Goal: Task Accomplishment & Management: Manage account settings

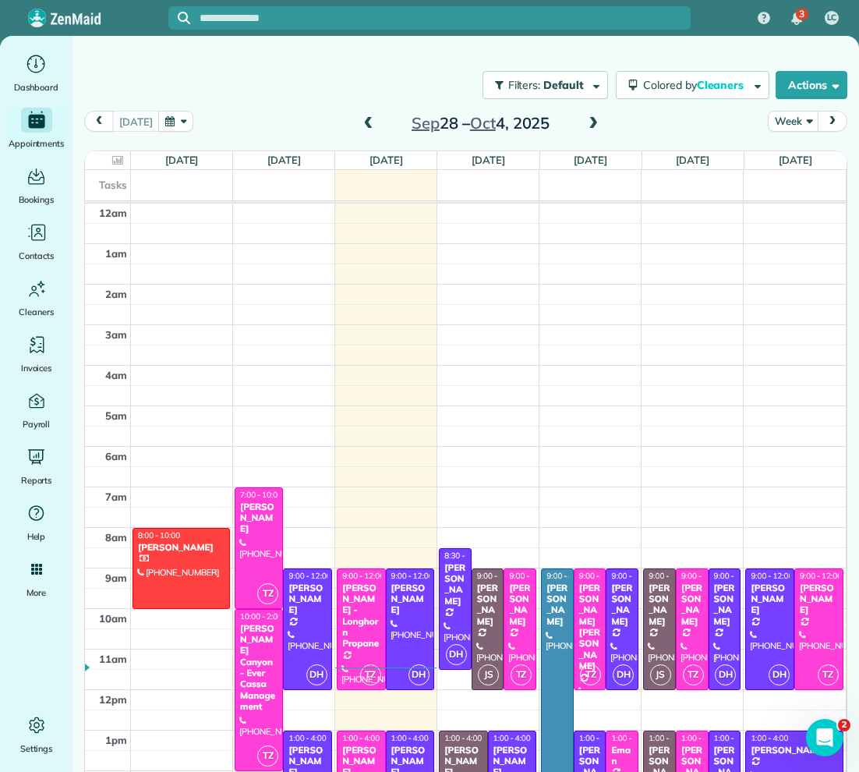
scroll to position [208, 0]
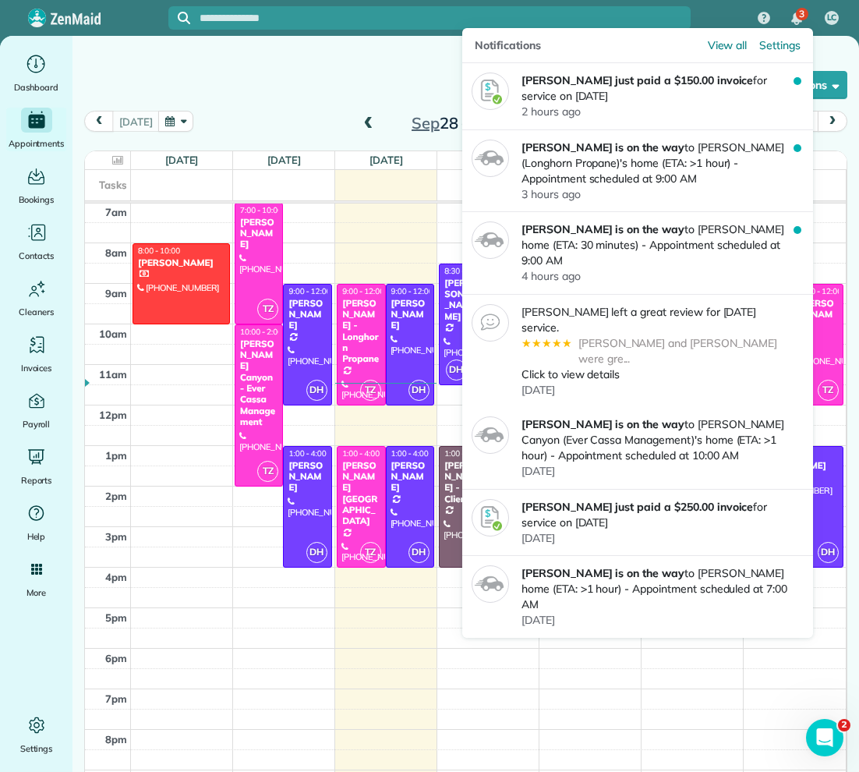
click at [800, 19] on span "3" at bounding box center [801, 14] width 5 height 12
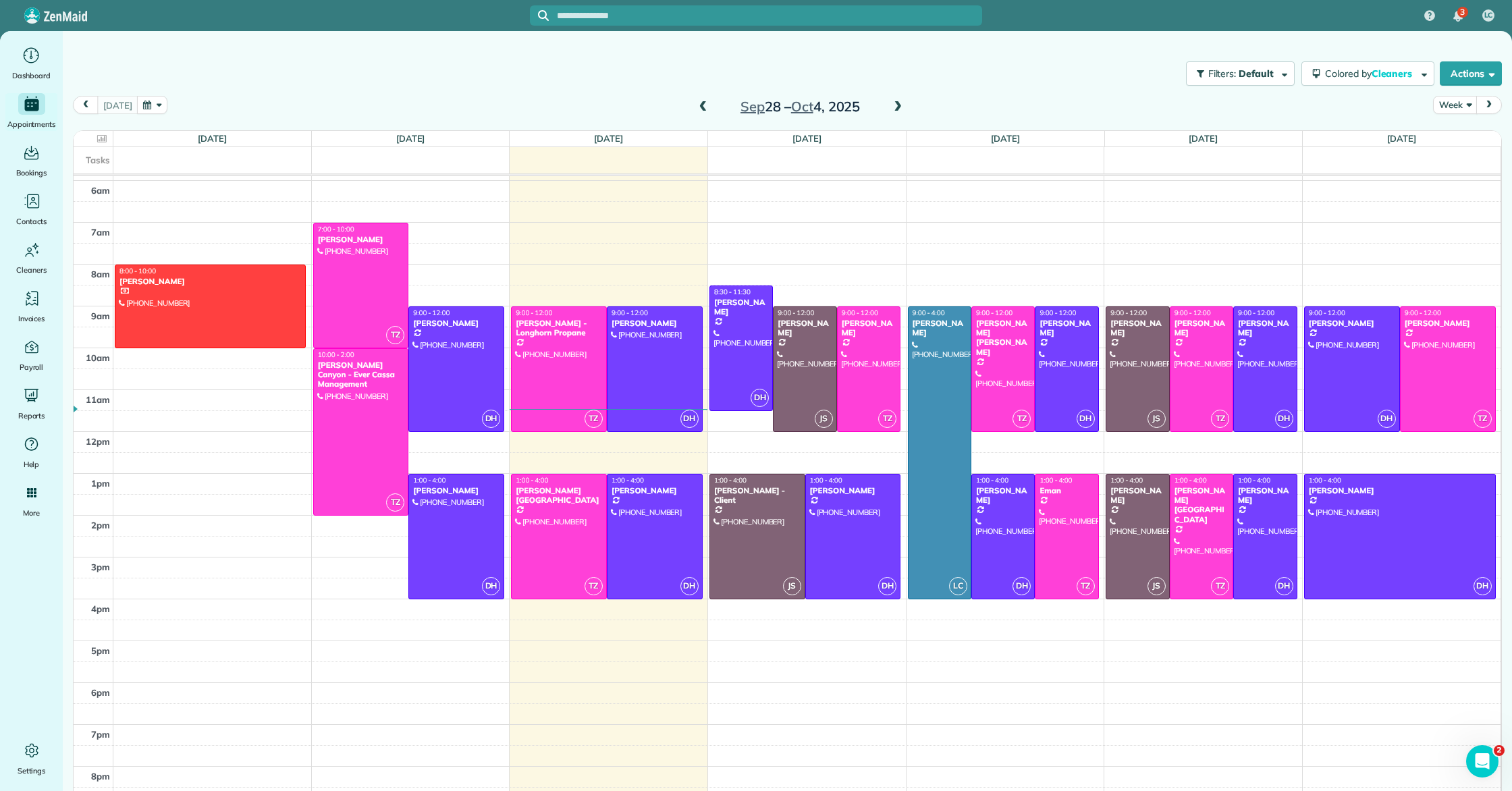
click at [707, 107] on span at bounding box center [703, 107] width 15 height 12
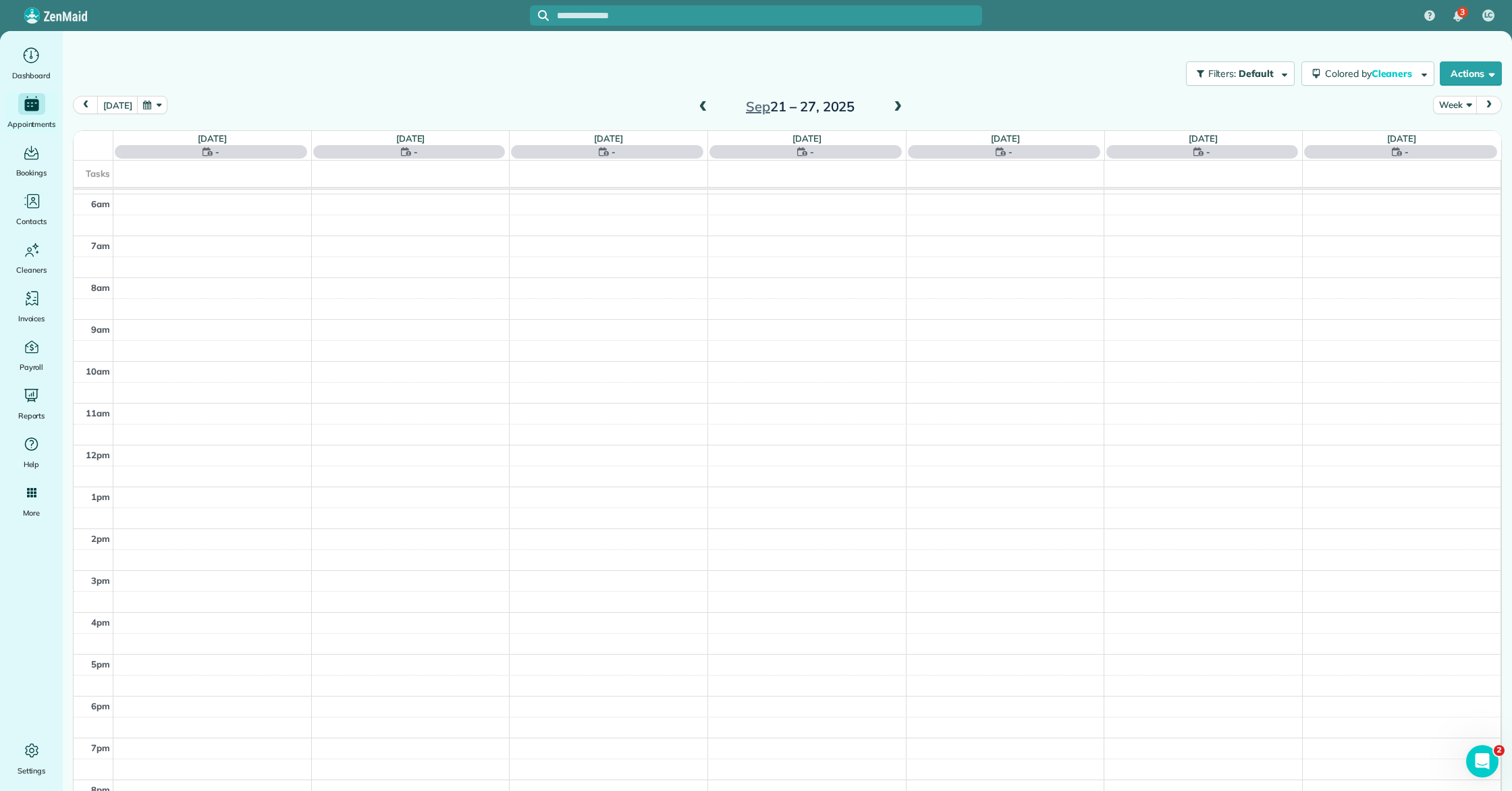
scroll to position [294, 0]
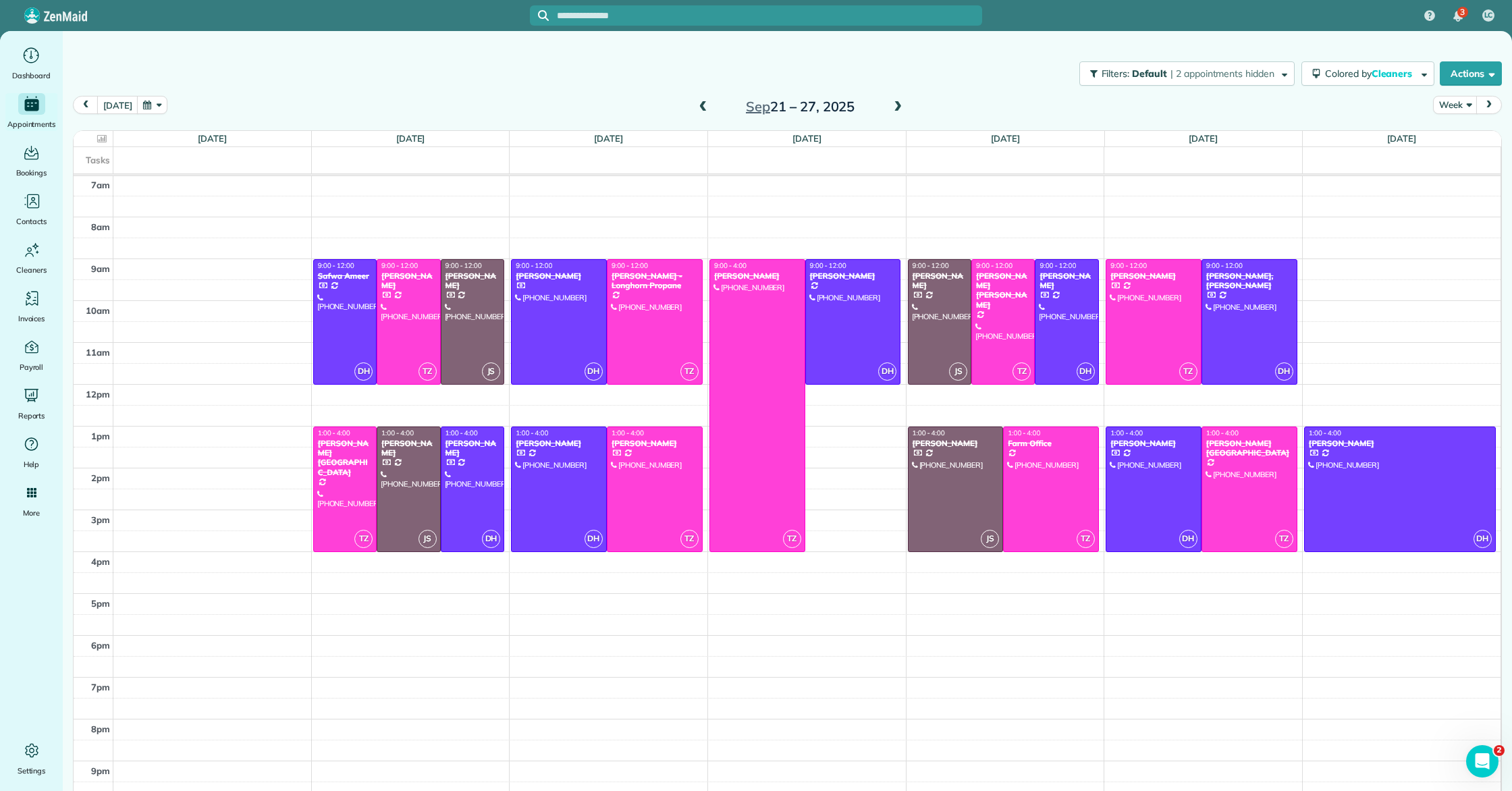
click at [743, 102] on span at bounding box center [897, 107] width 15 height 12
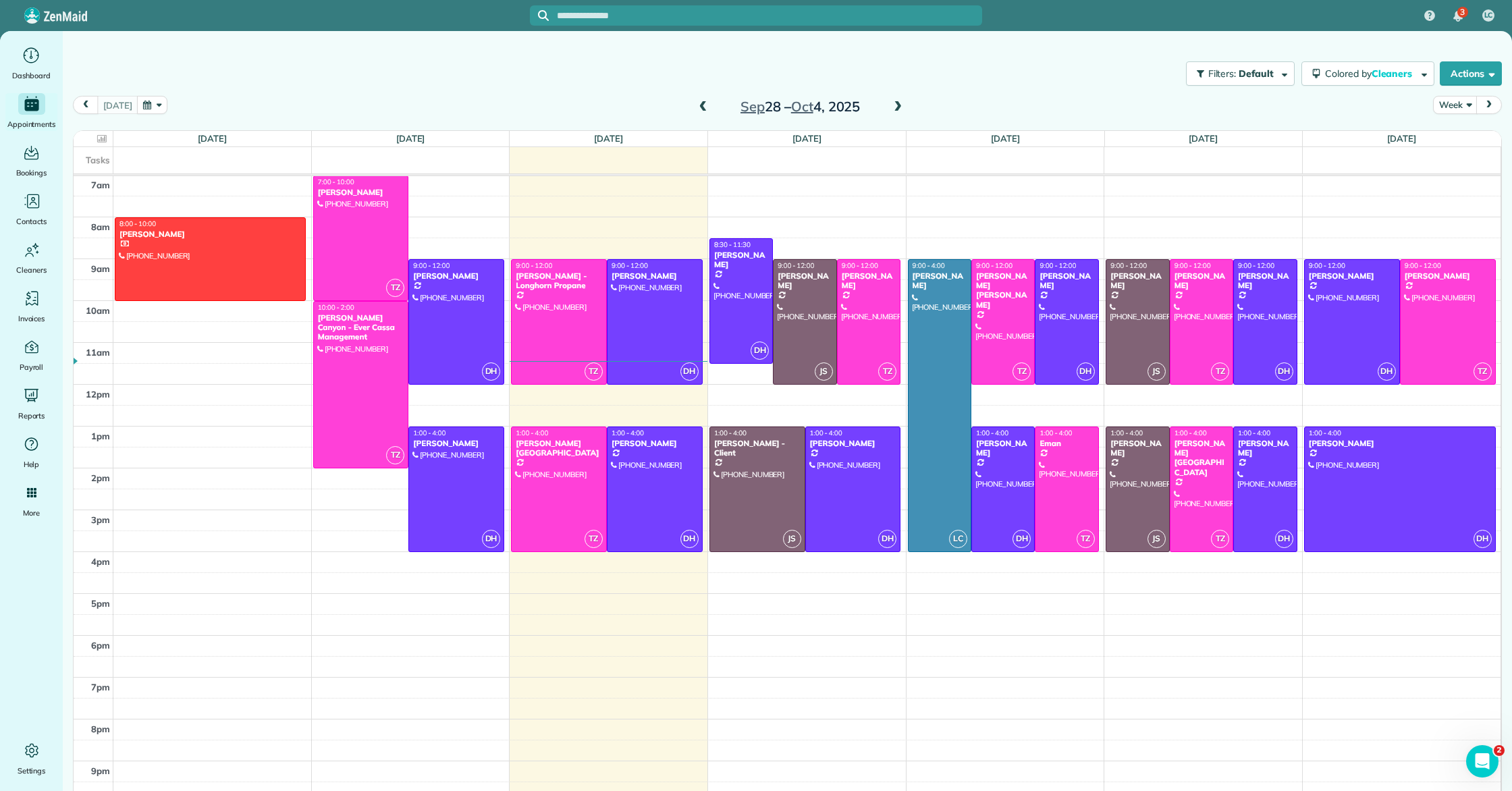
click at [696, 100] on span at bounding box center [703, 107] width 15 height 20
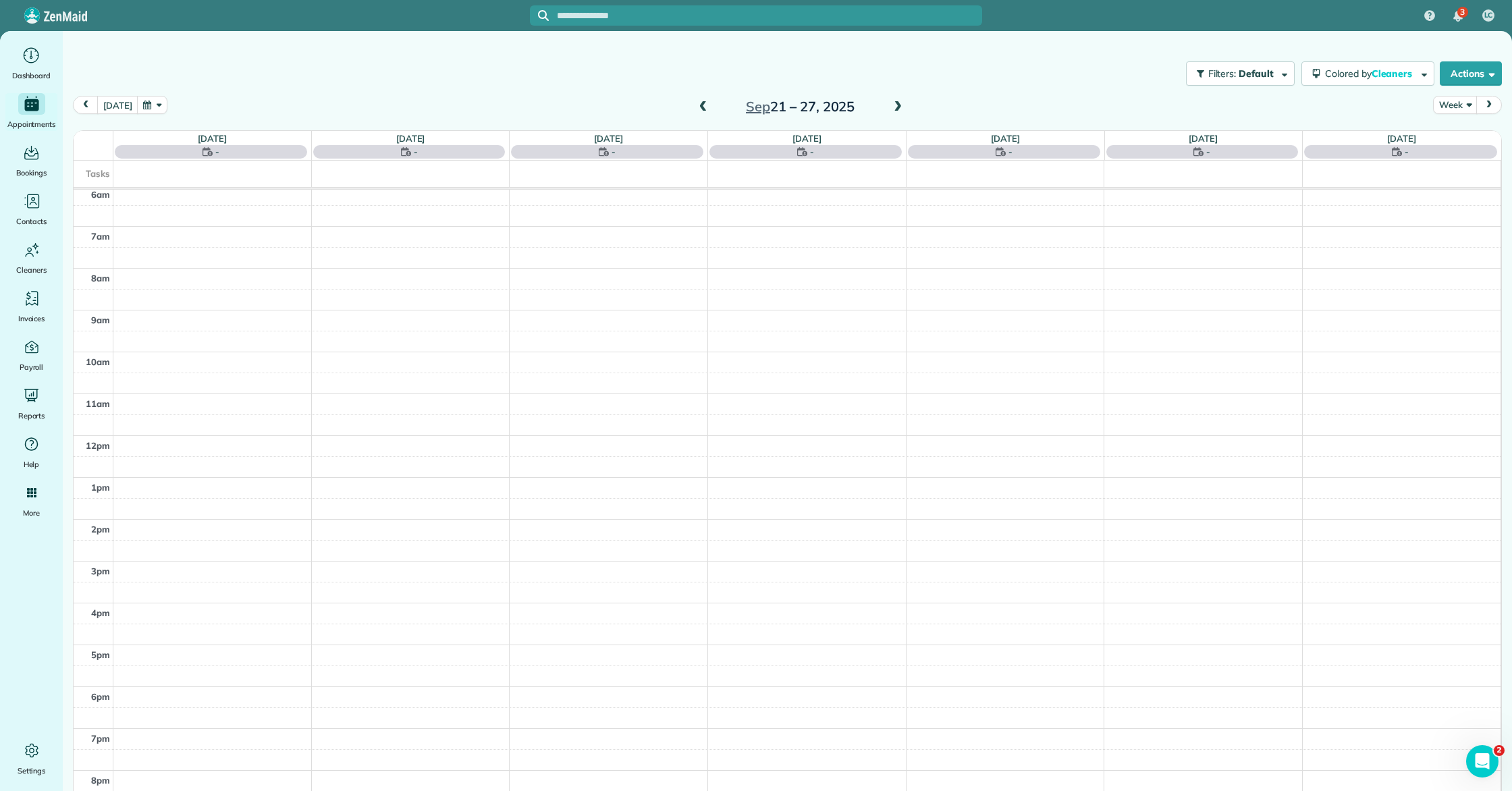
scroll to position [342, 0]
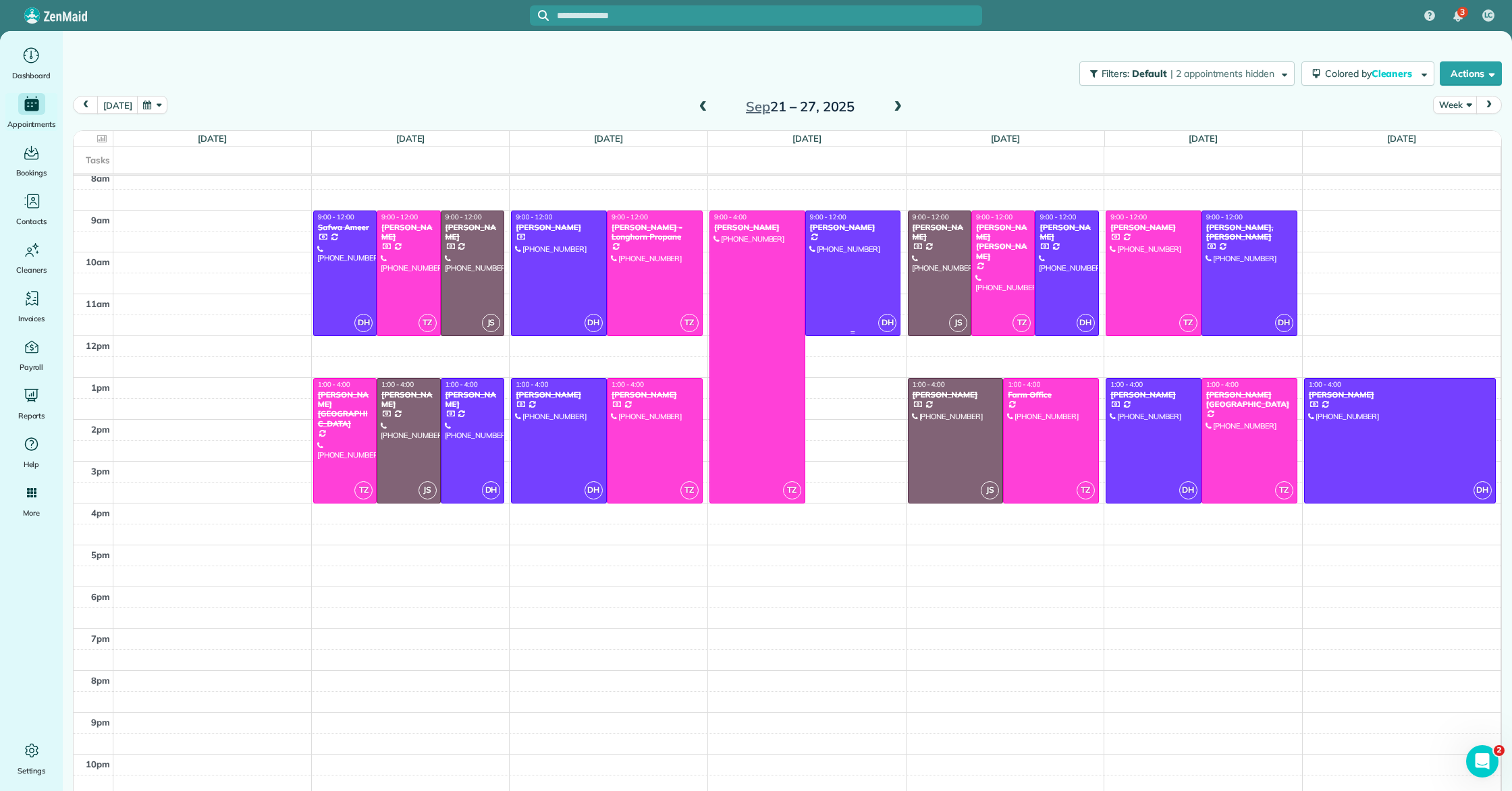
click at [743, 283] on div at bounding box center [853, 273] width 94 height 124
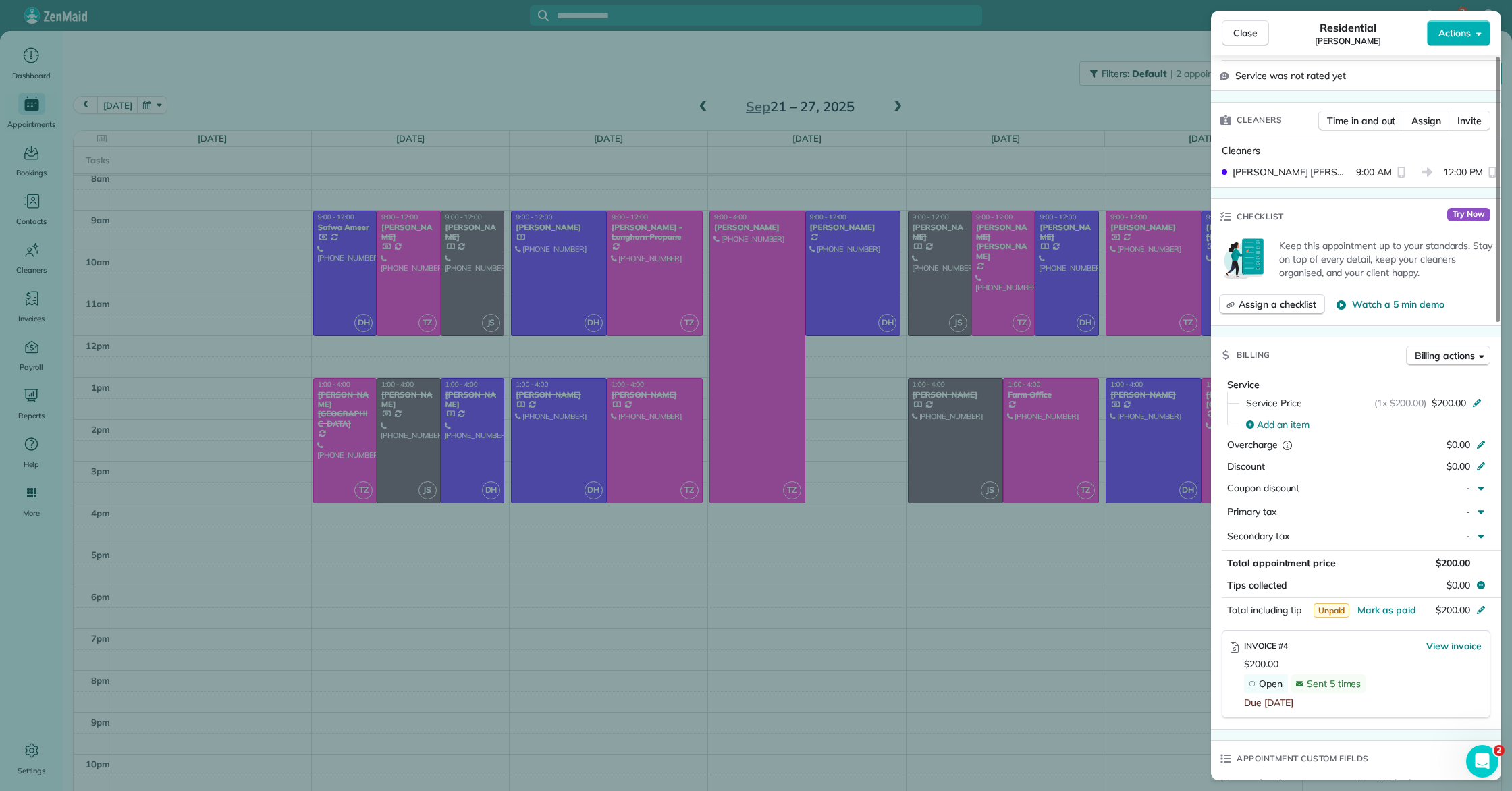
scroll to position [386, 0]
click at [743, 647] on span "View invoice" at bounding box center [1454, 652] width 55 height 14
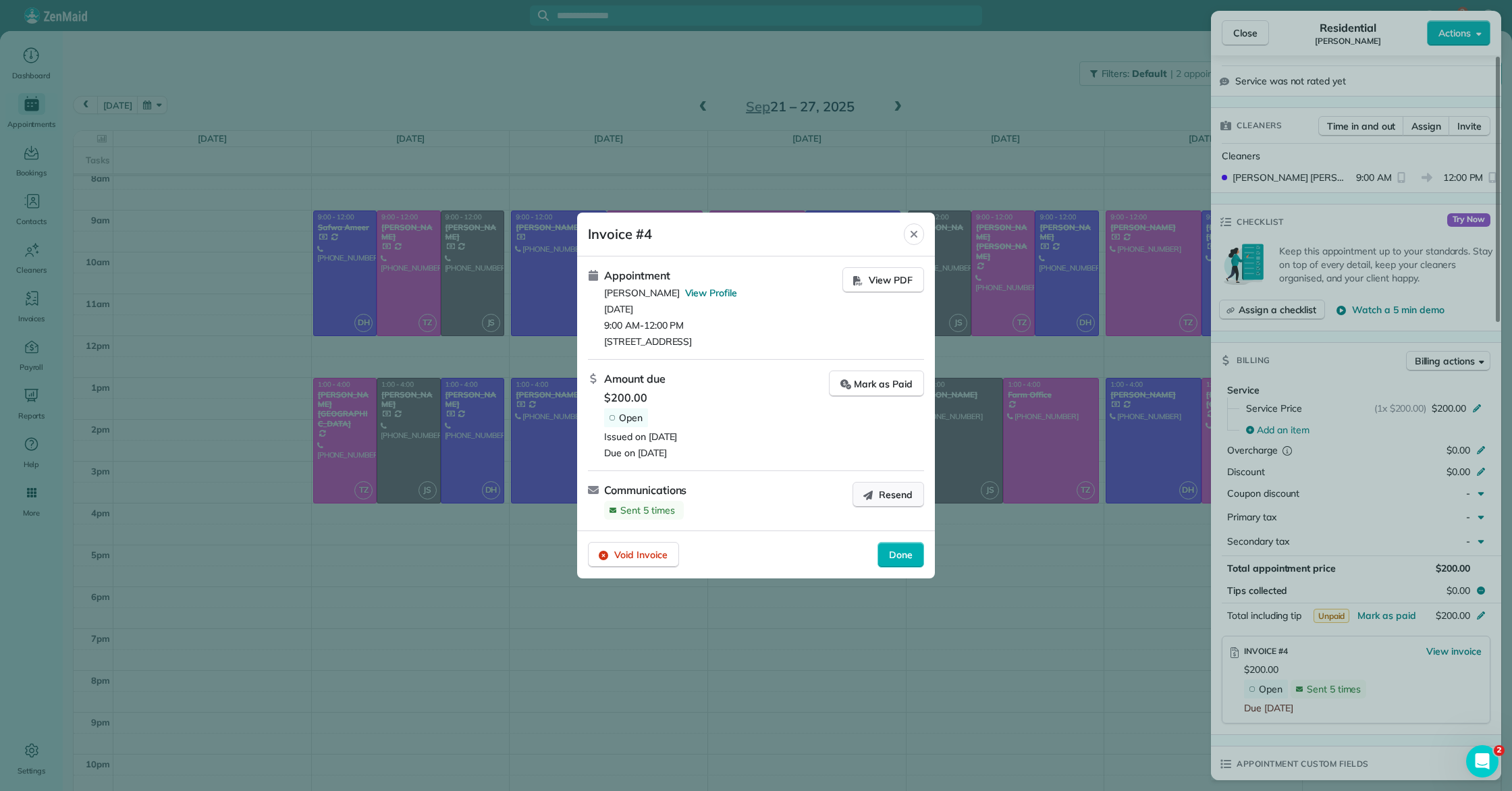
click at [743, 495] on button "Resend" at bounding box center [888, 495] width 72 height 26
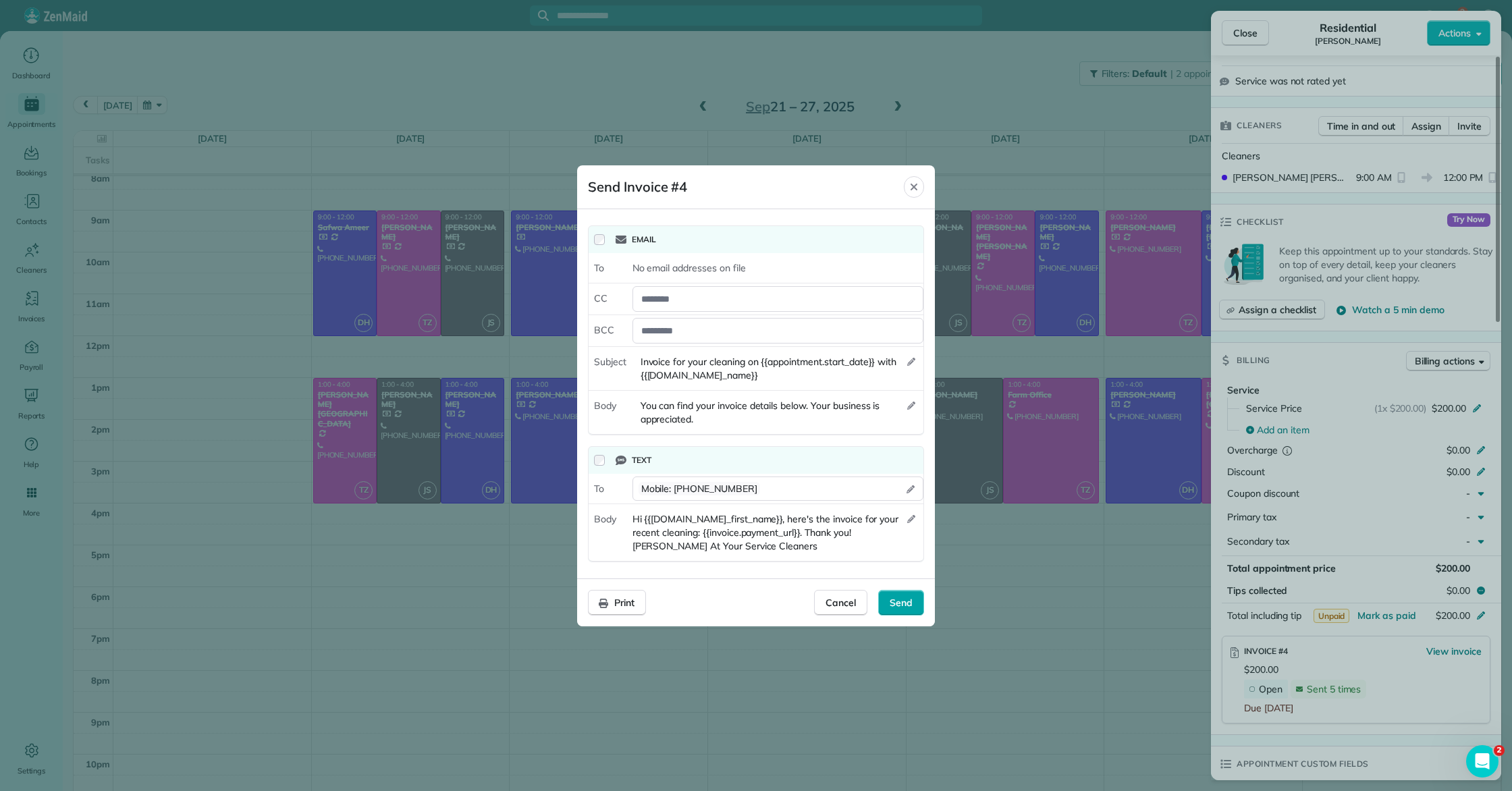
click at [743, 594] on div "Send" at bounding box center [901, 603] width 46 height 26
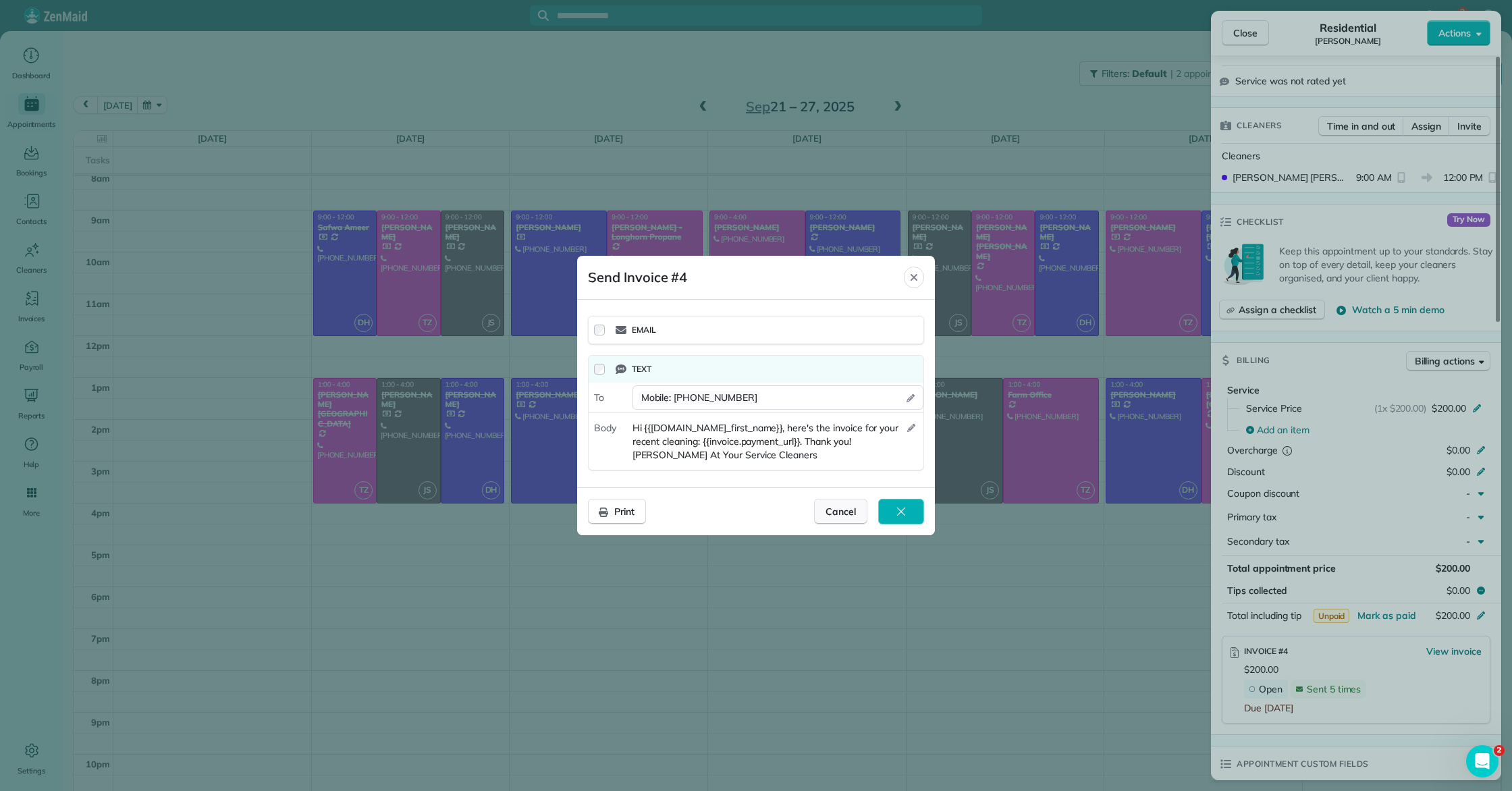
click at [743, 509] on span "Cancel" at bounding box center [840, 512] width 30 height 14
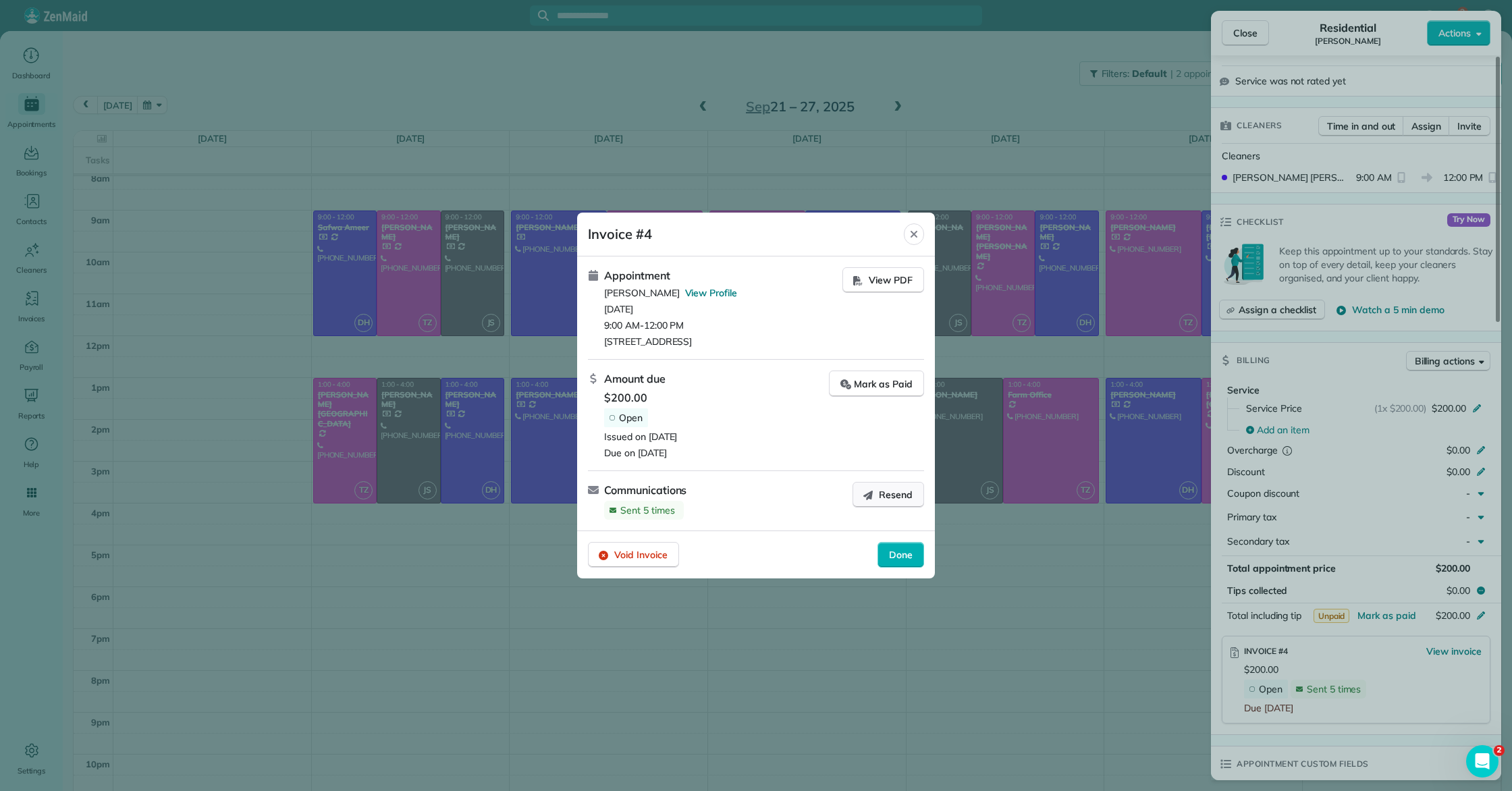
click at [743, 494] on button "Resend" at bounding box center [888, 495] width 72 height 26
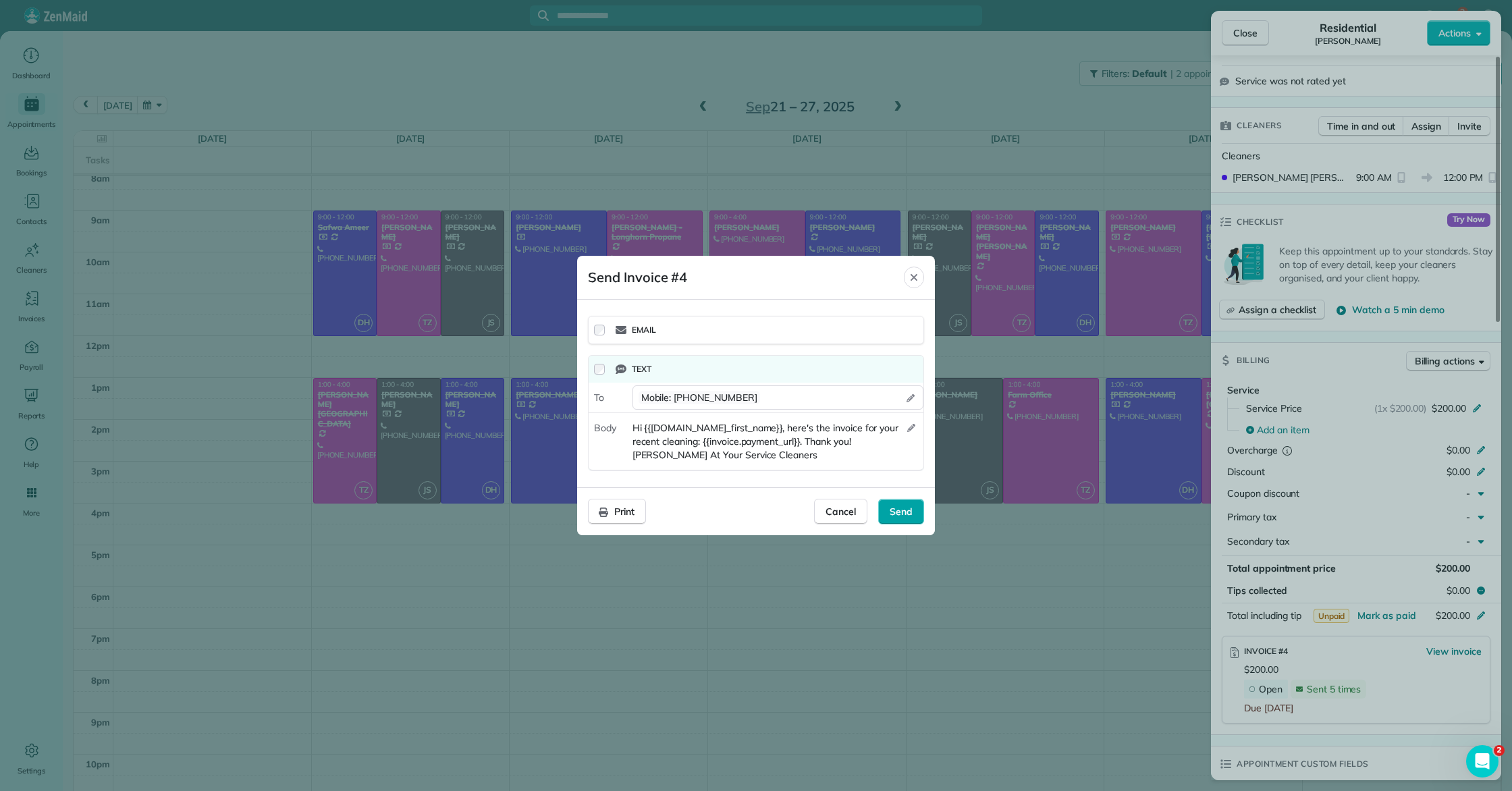
click at [743, 513] on span "Send" at bounding box center [901, 512] width 23 height 14
click at [743, 513] on span "Cancel" at bounding box center [840, 512] width 30 height 14
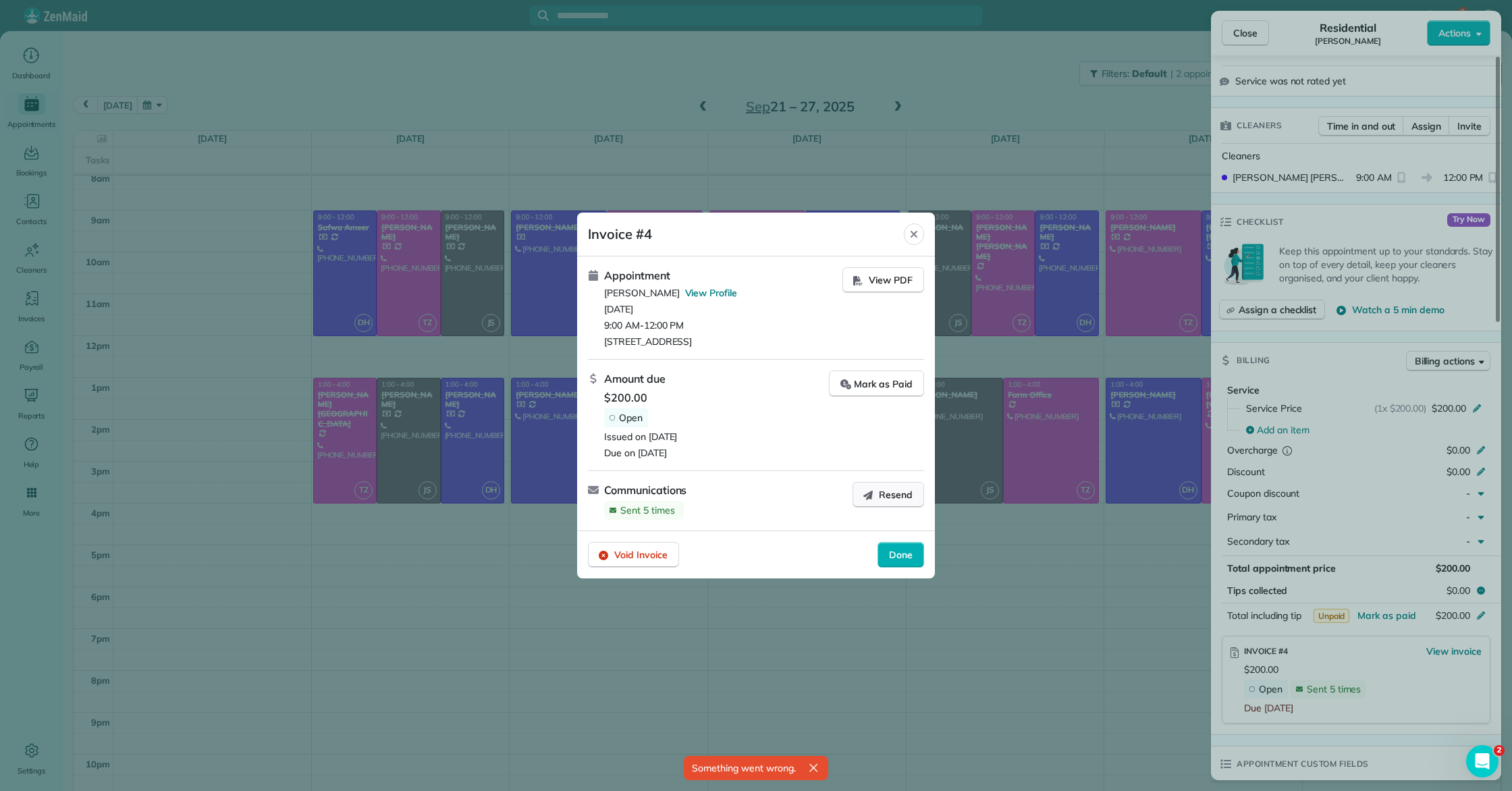
click at [743, 497] on span "Resend" at bounding box center [895, 495] width 34 height 14
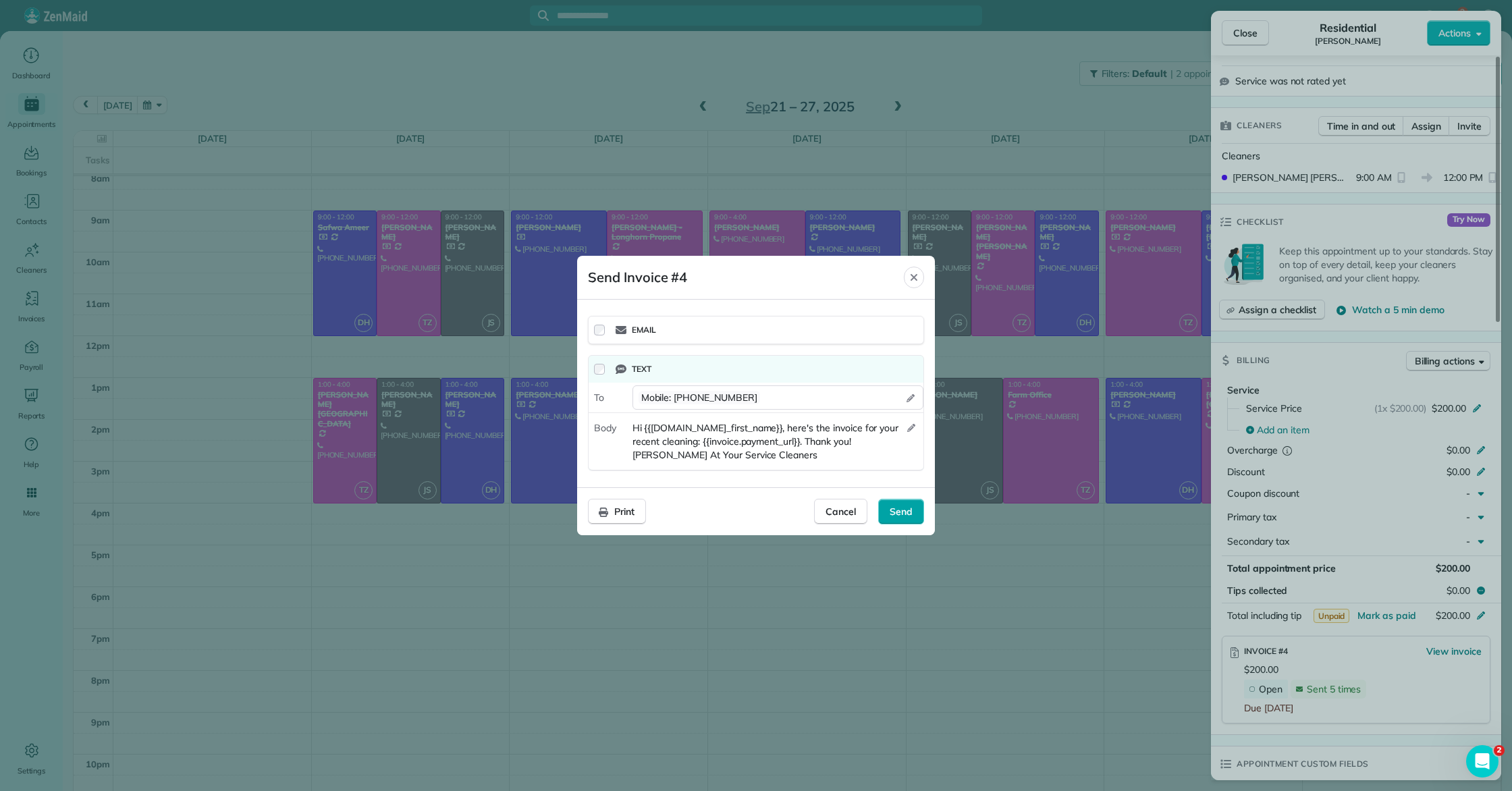
click at [743, 509] on div "Send" at bounding box center [901, 512] width 46 height 26
click at [743, 396] on div "Mobile : (210) 823-7795" at bounding box center [778, 398] width 291 height 24
click at [743, 509] on span "Cancel" at bounding box center [840, 512] width 30 height 14
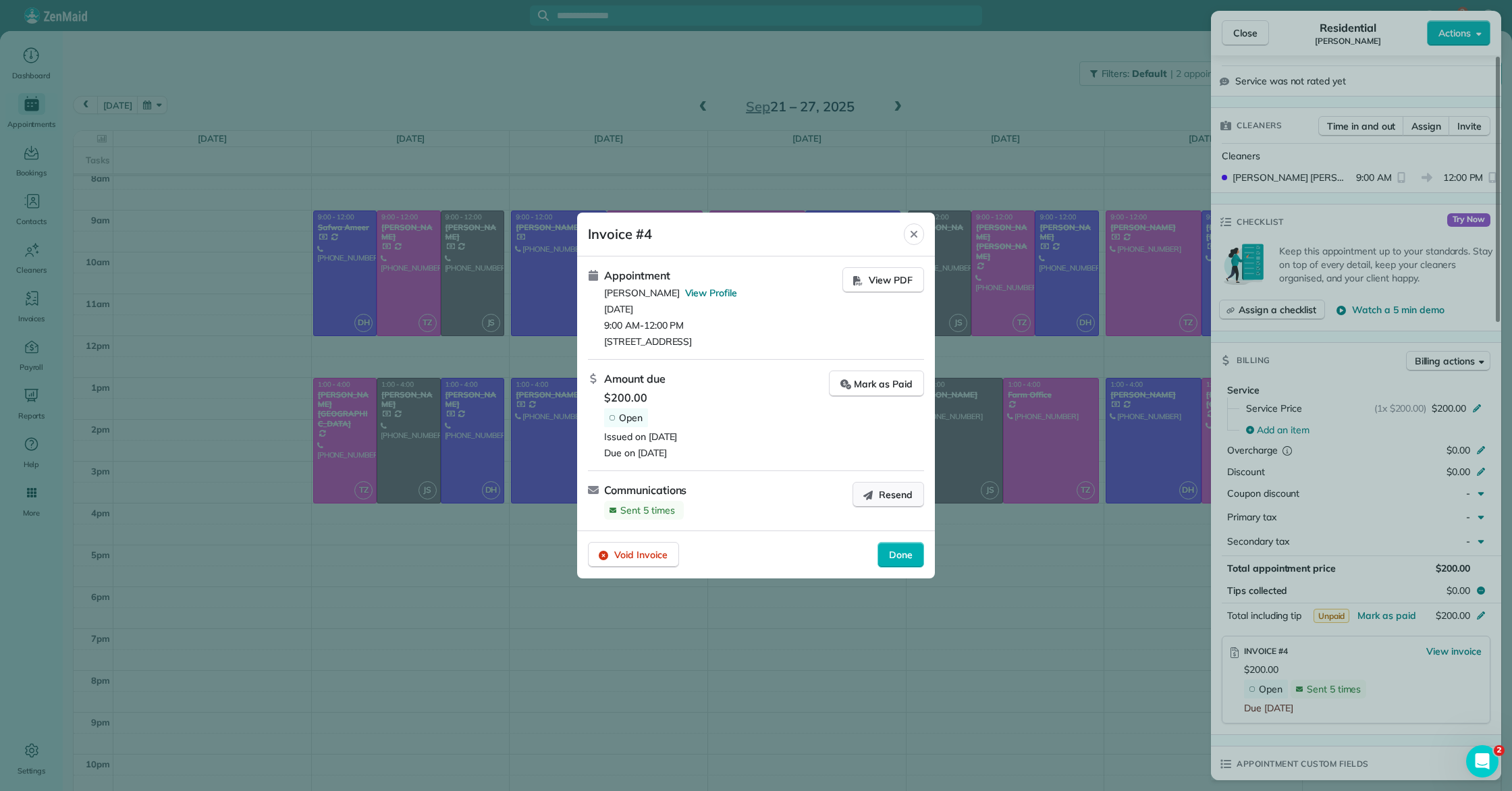
click at [743, 491] on button "Resend" at bounding box center [888, 495] width 72 height 26
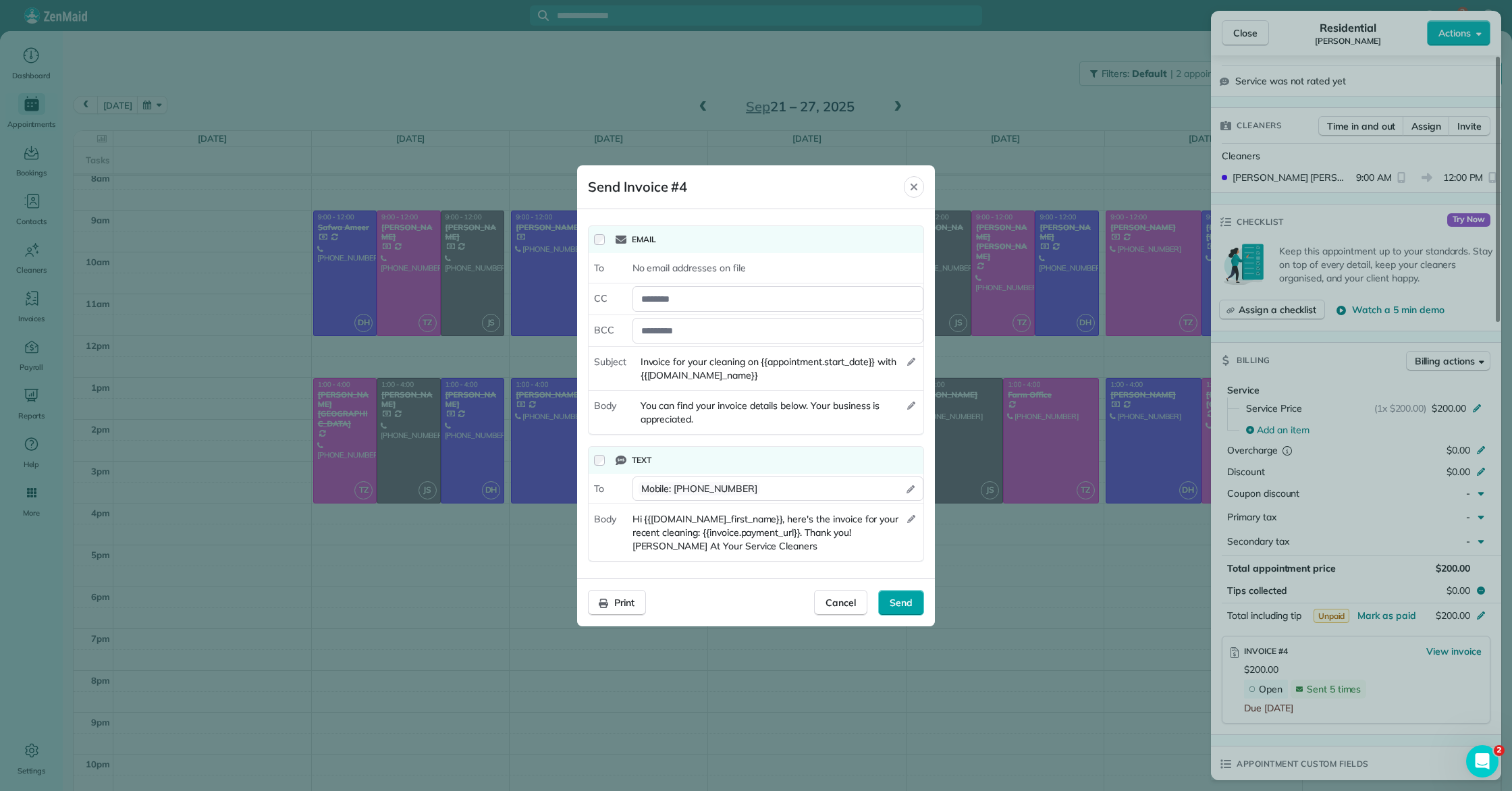
click at [743, 604] on span "Send" at bounding box center [901, 603] width 23 height 14
click at [743, 606] on span "Cancel" at bounding box center [840, 603] width 30 height 14
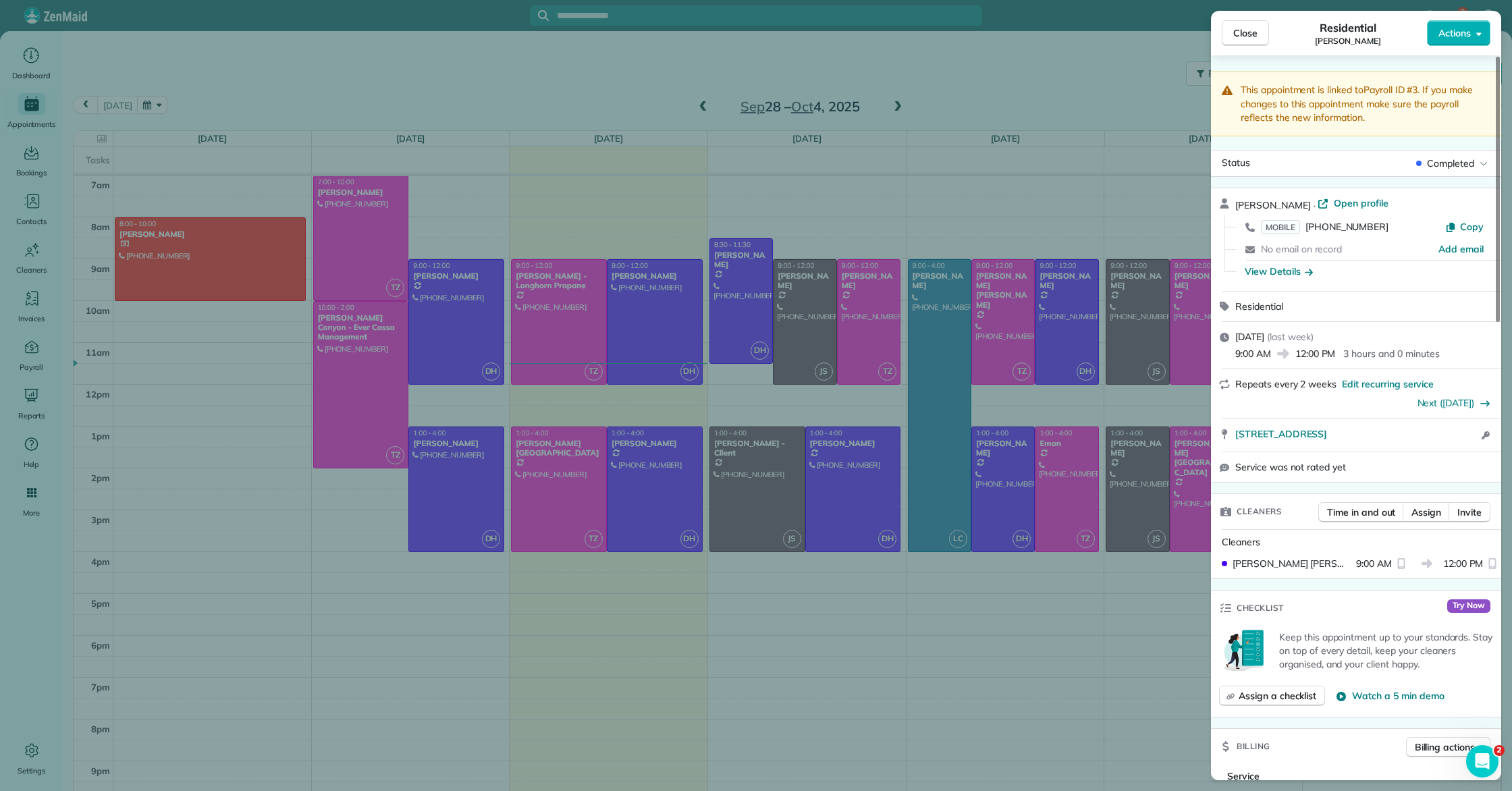
click at [694, 327] on div "Close Residential Amanda McQuade Actions This appointment is linked to Payroll …" at bounding box center [756, 395] width 1512 height 791
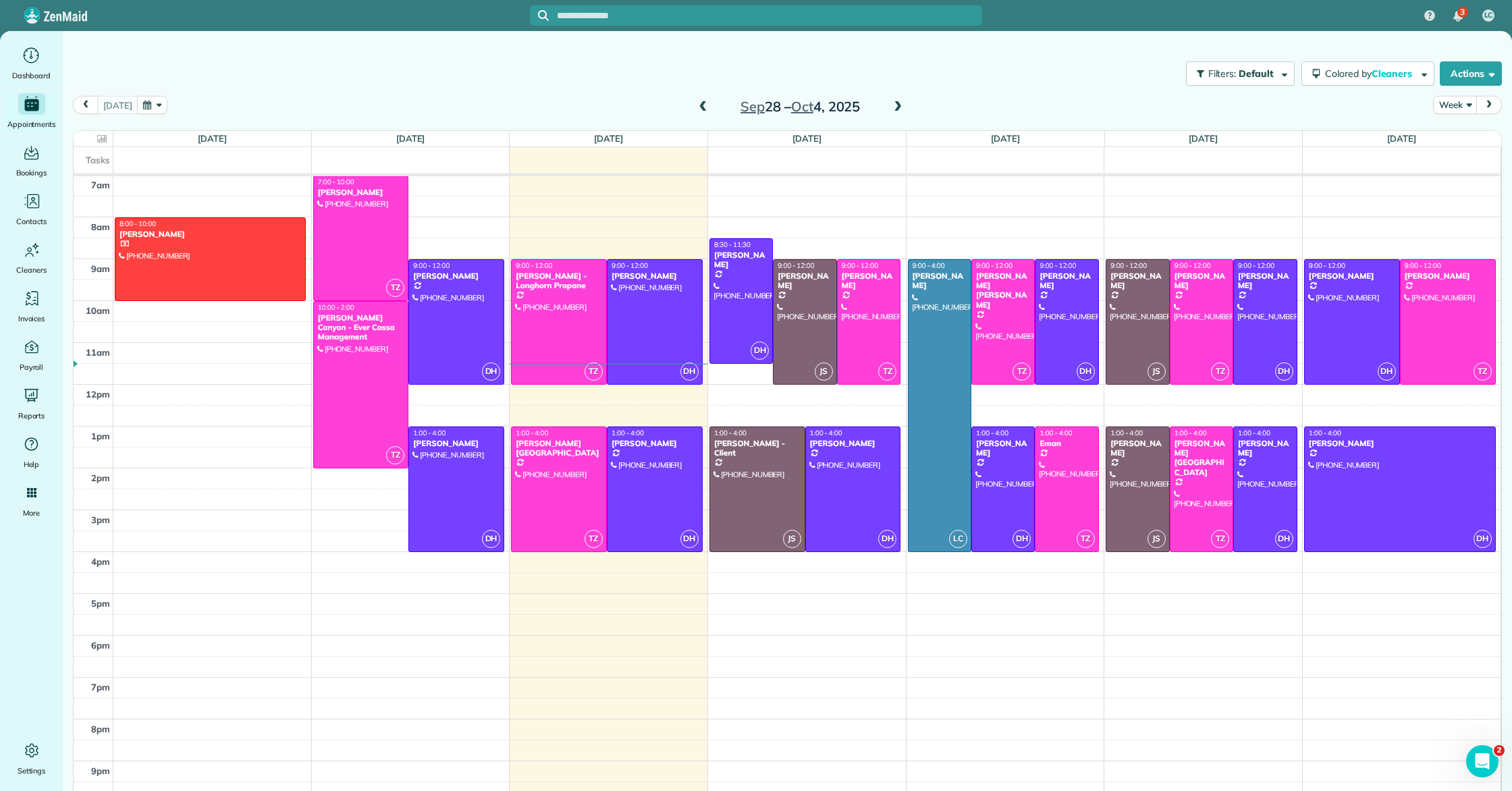
click at [708, 112] on span at bounding box center [703, 107] width 15 height 12
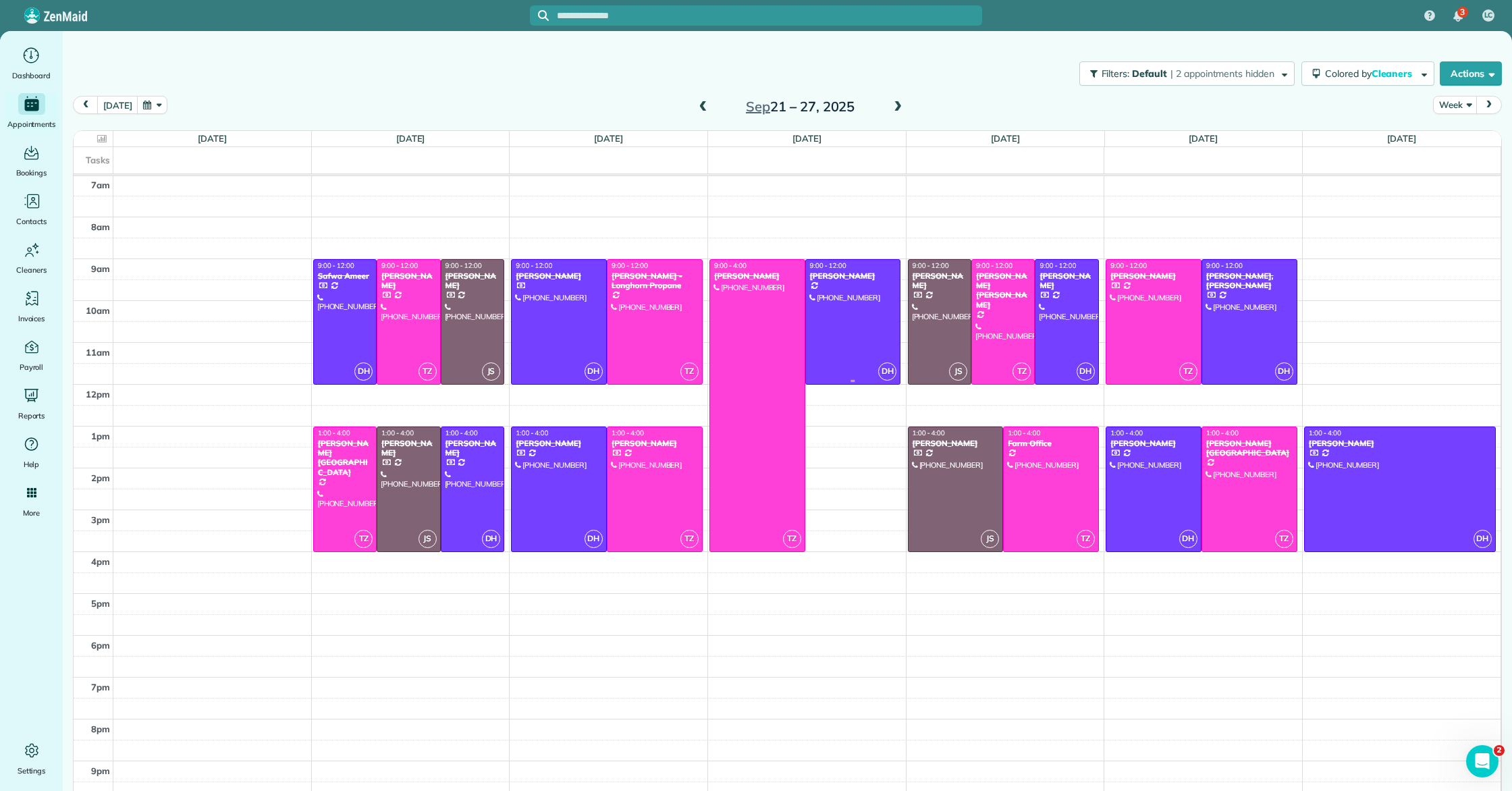
click at [837, 340] on div at bounding box center [853, 321] width 94 height 124
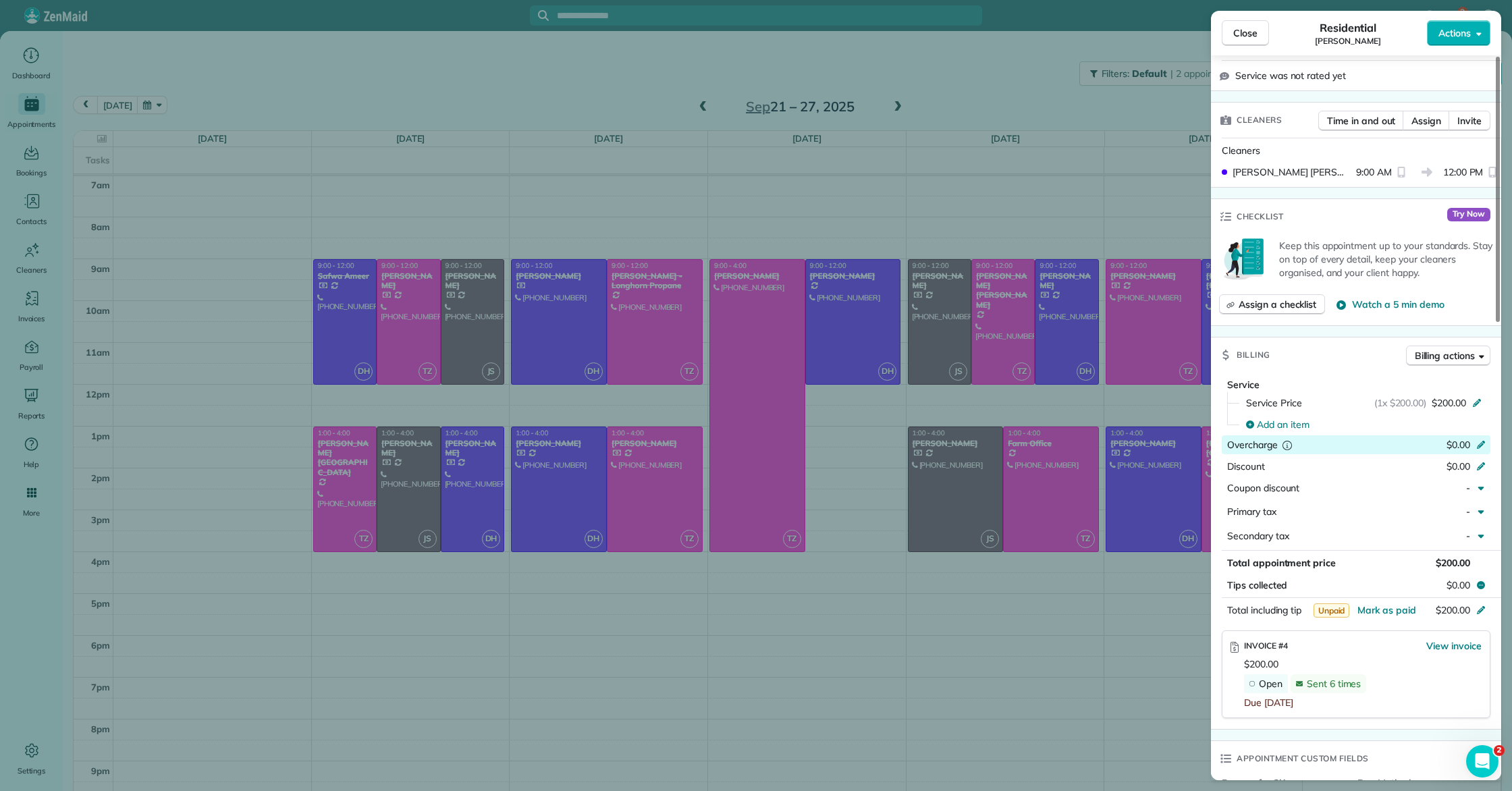
scroll to position [397, 0]
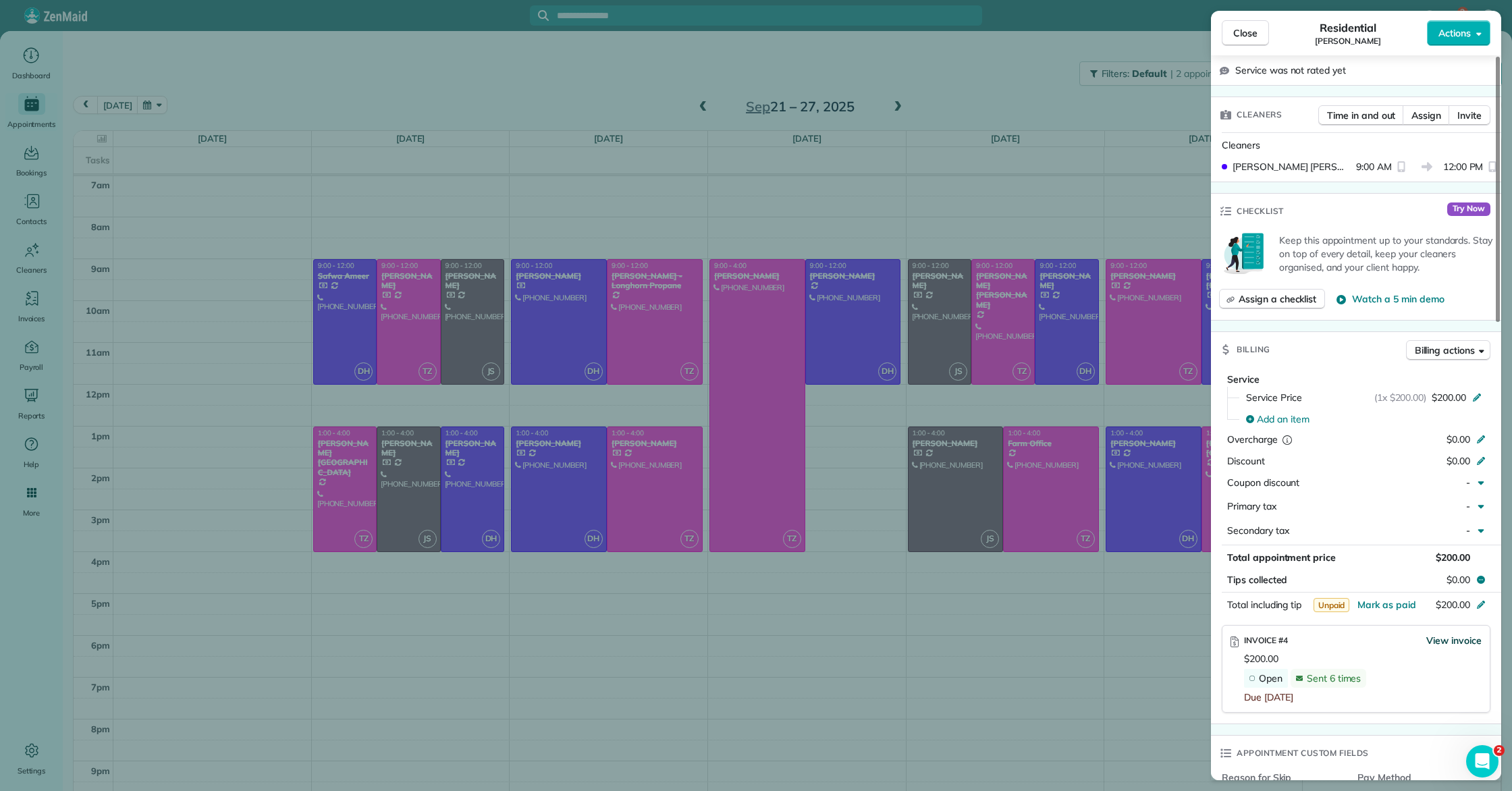
click at [1446, 635] on span "View invoice" at bounding box center [1454, 641] width 55 height 14
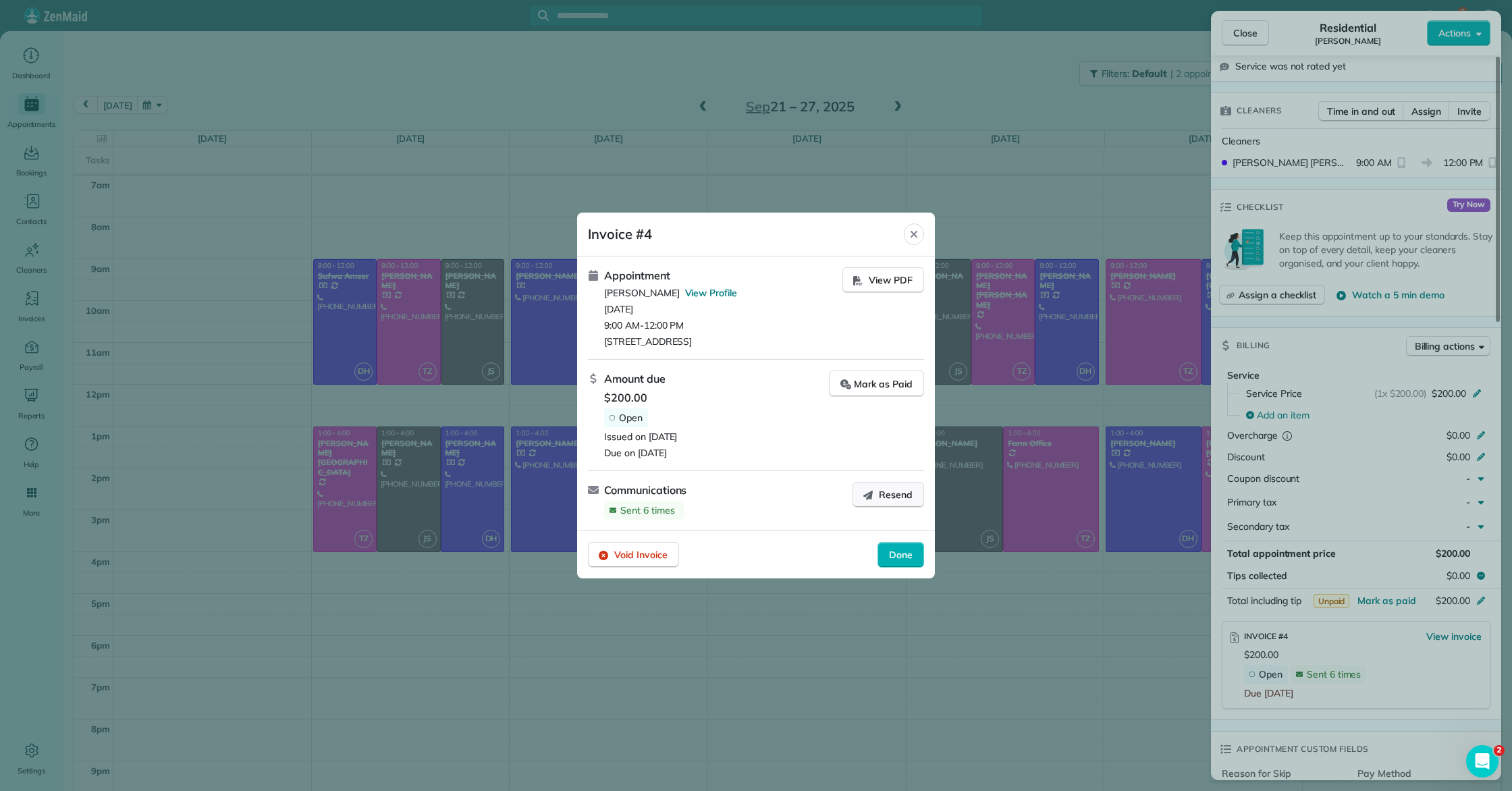
click at [873, 498] on icon "button" at bounding box center [868, 495] width 10 height 10
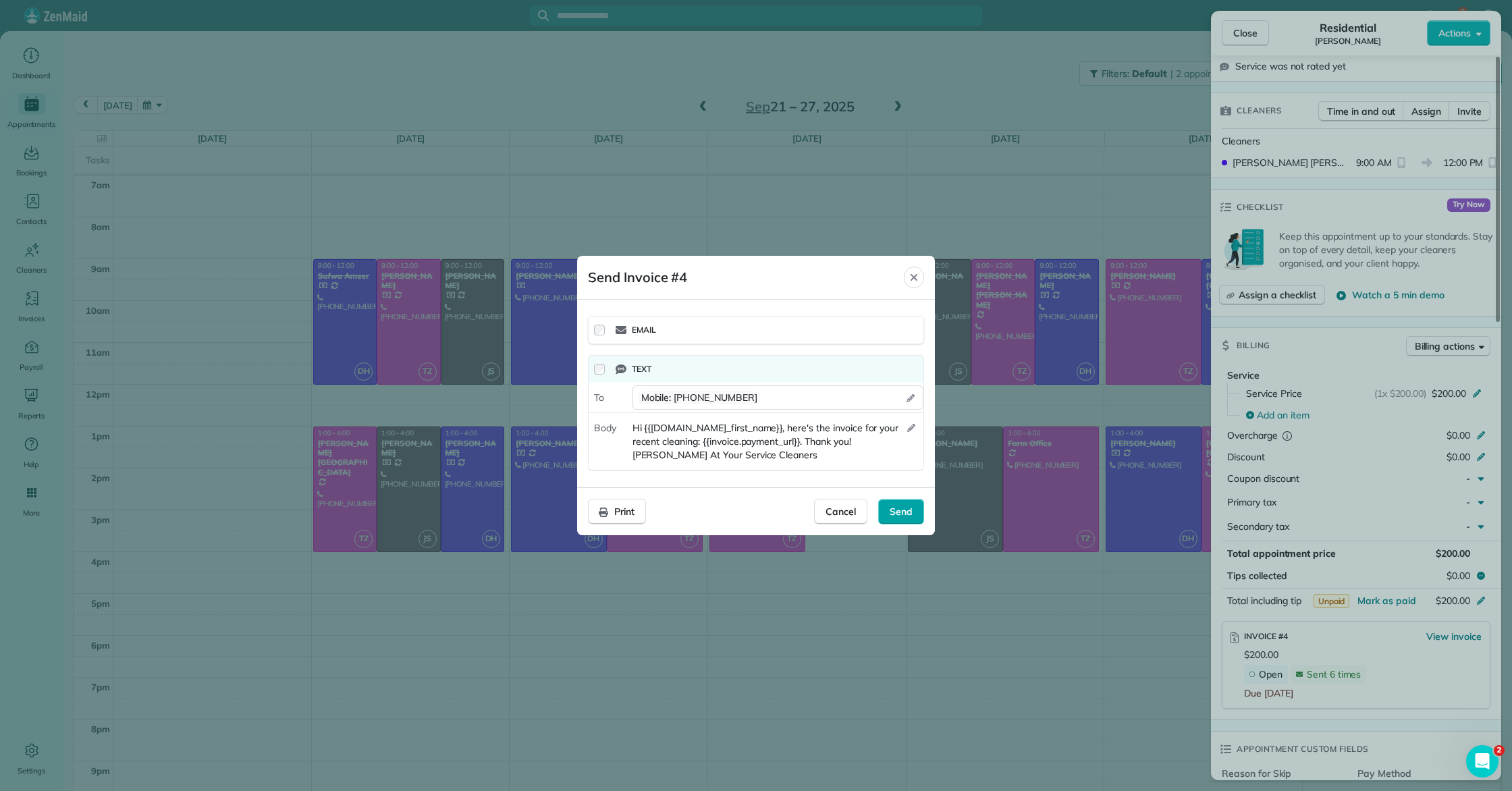
click at [895, 511] on span "Send" at bounding box center [901, 512] width 23 height 14
click at [833, 513] on span "Cancel" at bounding box center [840, 512] width 30 height 14
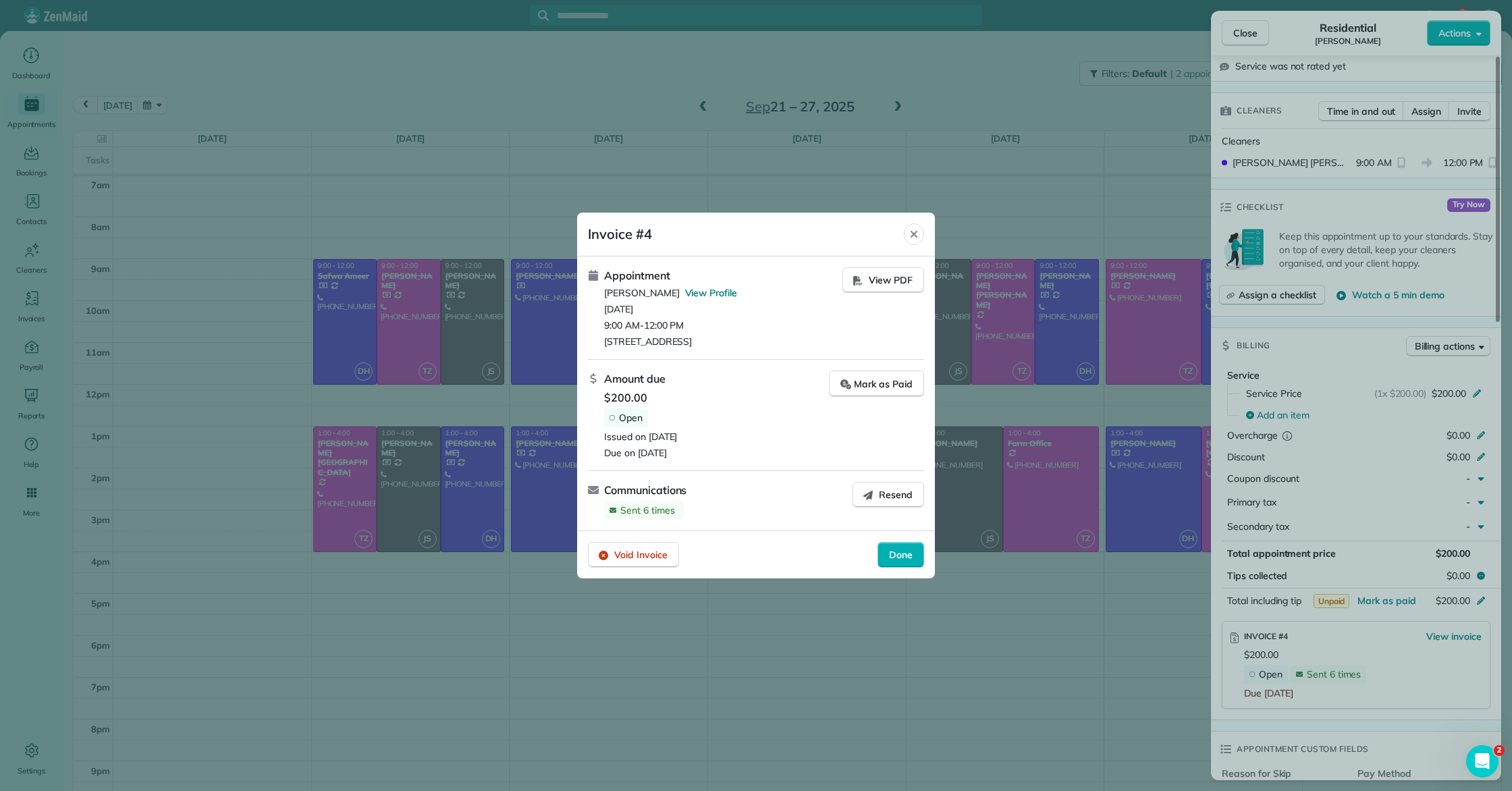
click at [918, 229] on icon "Close" at bounding box center [914, 234] width 10 height 10
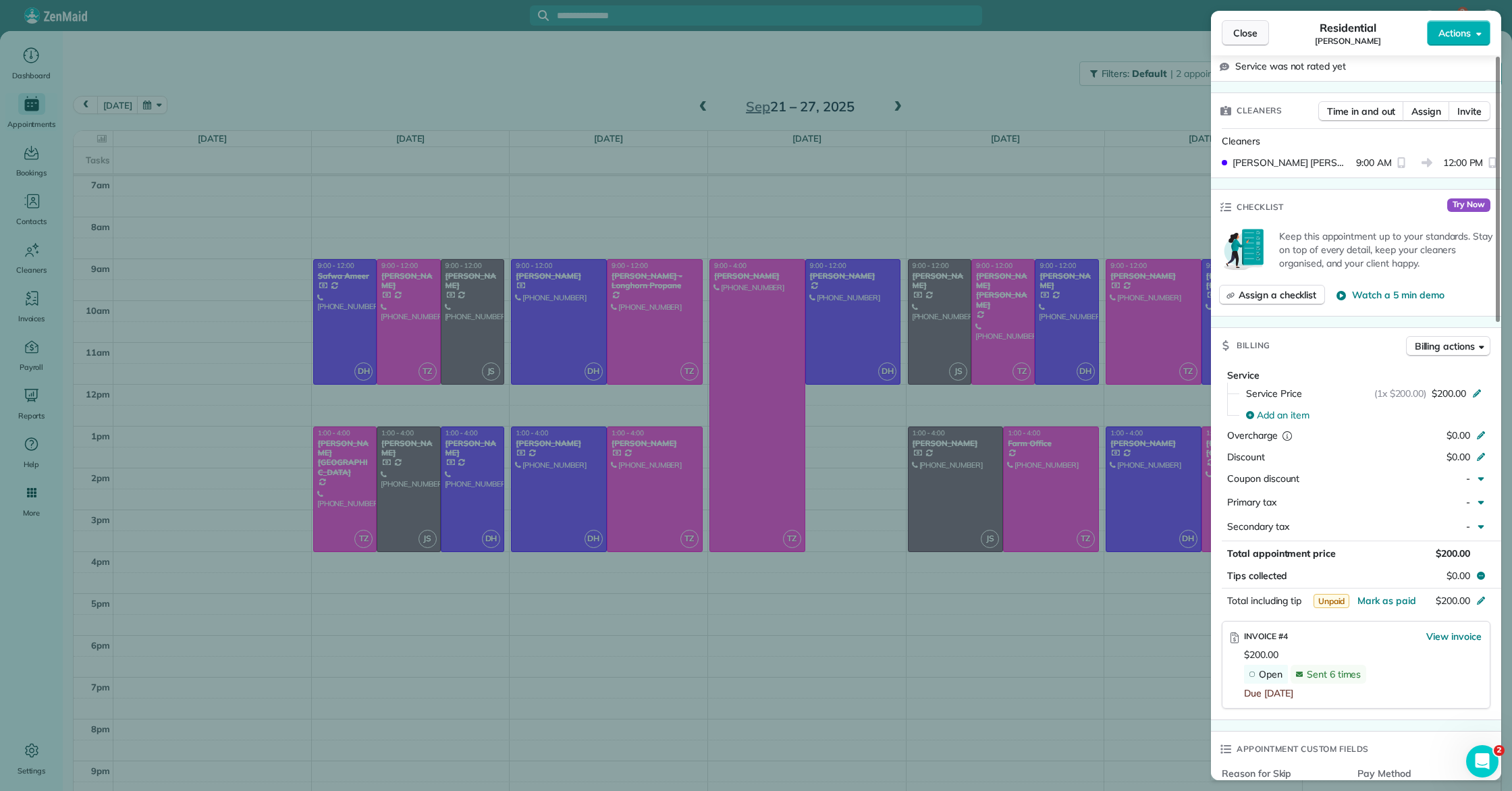
click at [1237, 41] on button "Close" at bounding box center [1245, 33] width 48 height 26
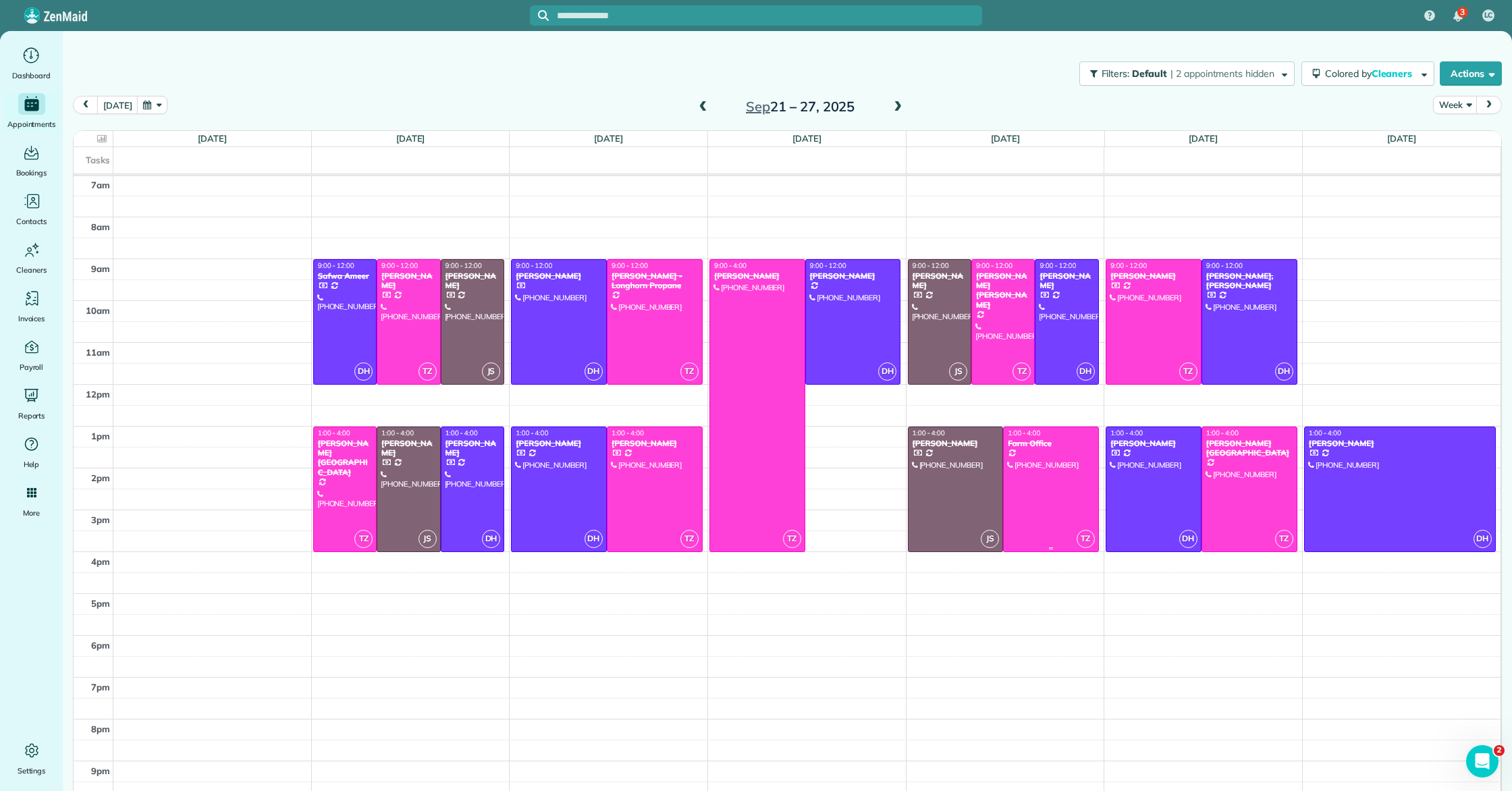
click at [1040, 476] on div at bounding box center [1050, 489] width 94 height 124
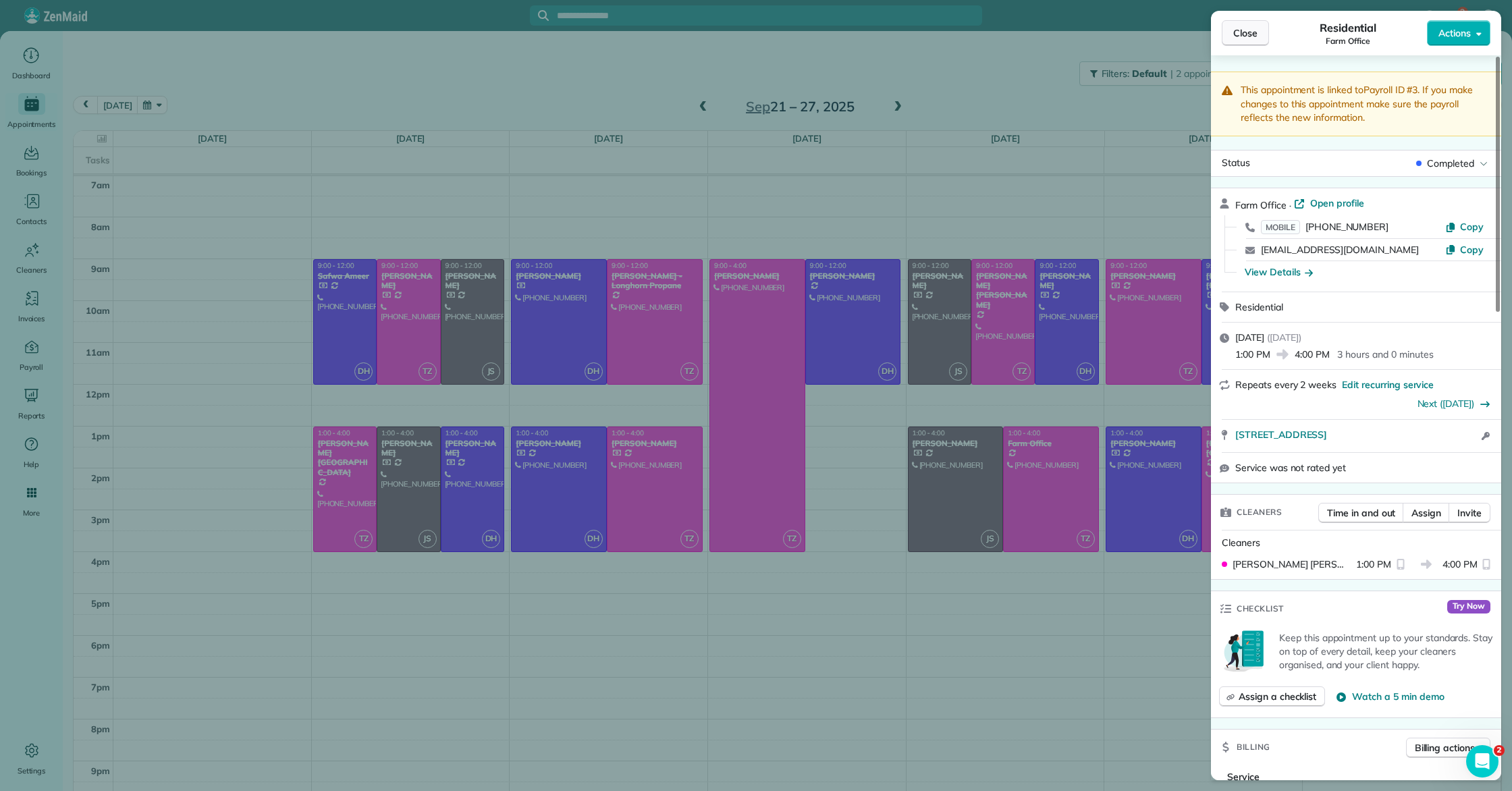
click at [1257, 26] on button "Close" at bounding box center [1245, 33] width 48 height 26
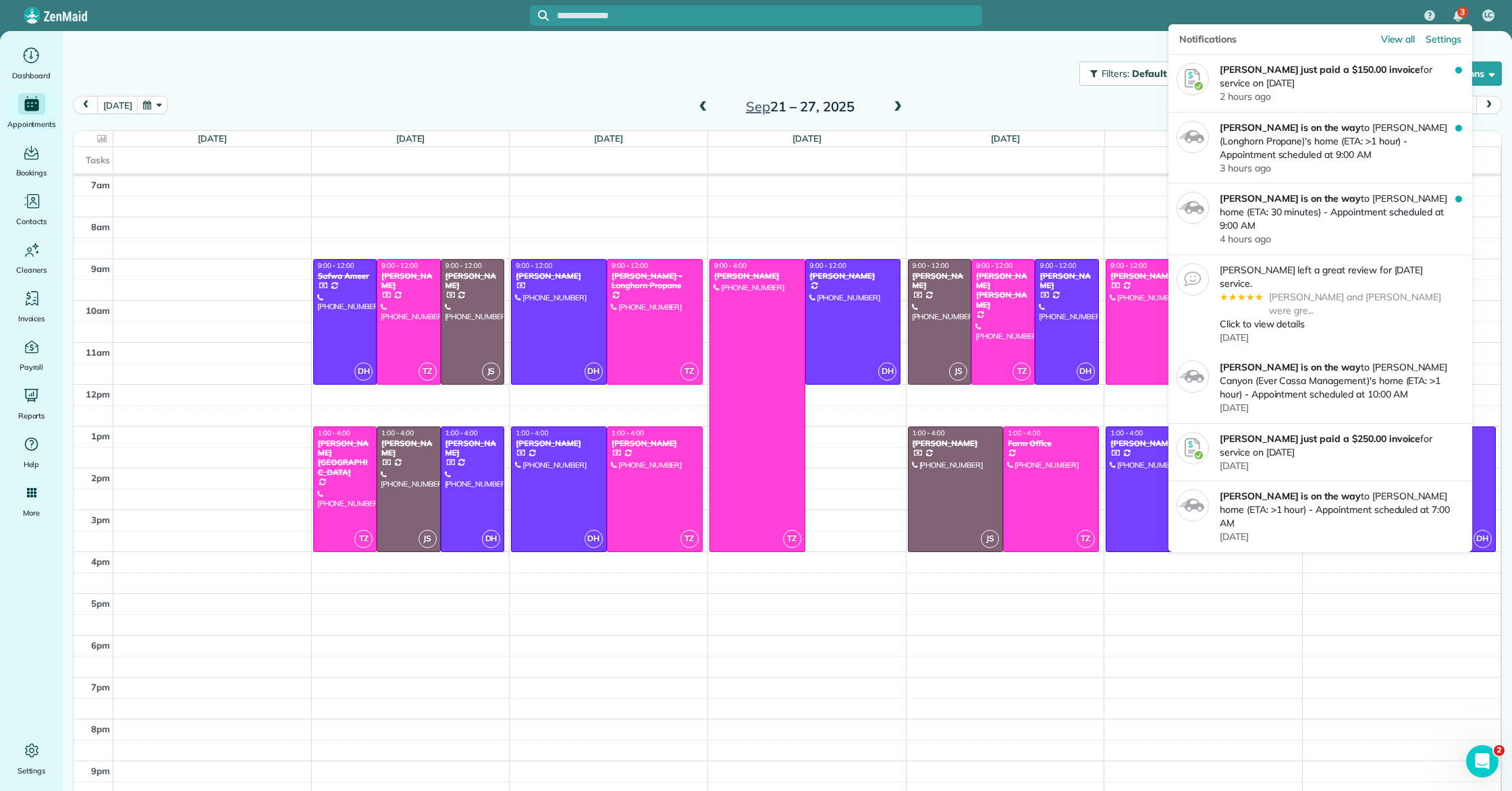
click at [1460, 12] on span "3" at bounding box center [1462, 12] width 4 height 10
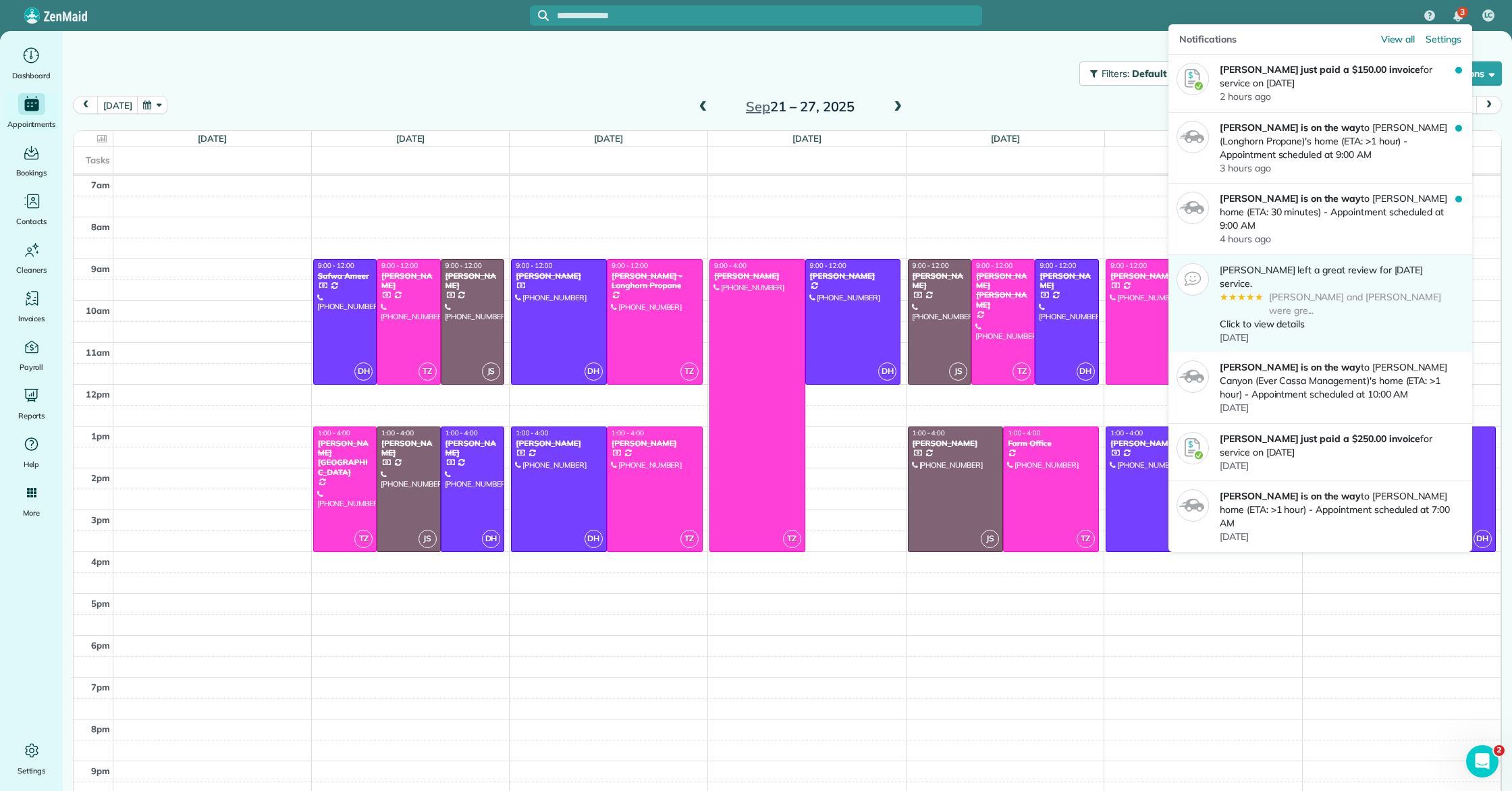
click at [1323, 331] on div "yesterday" at bounding box center [1337, 338] width 236 height 14
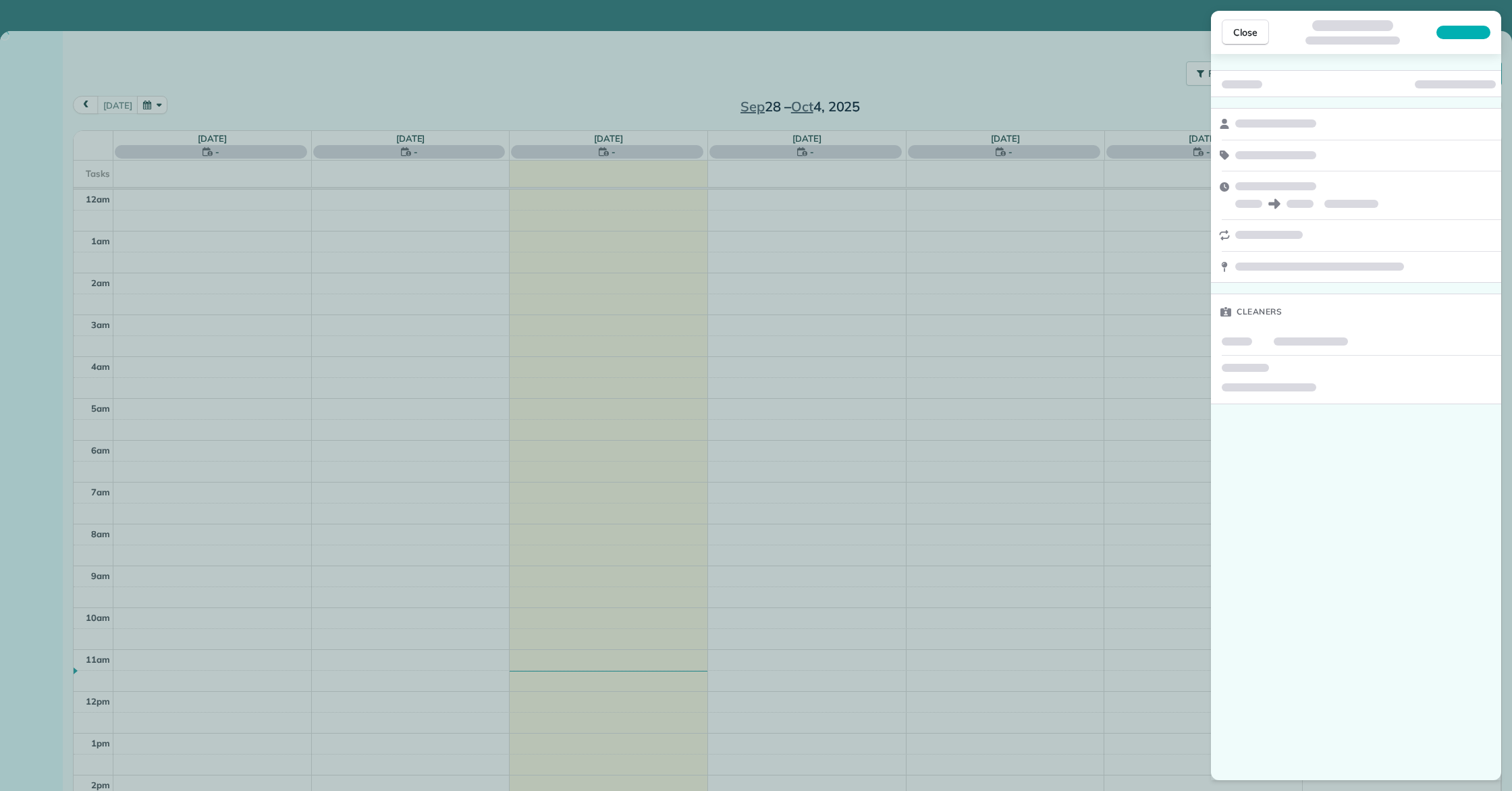
scroll to position [294, 0]
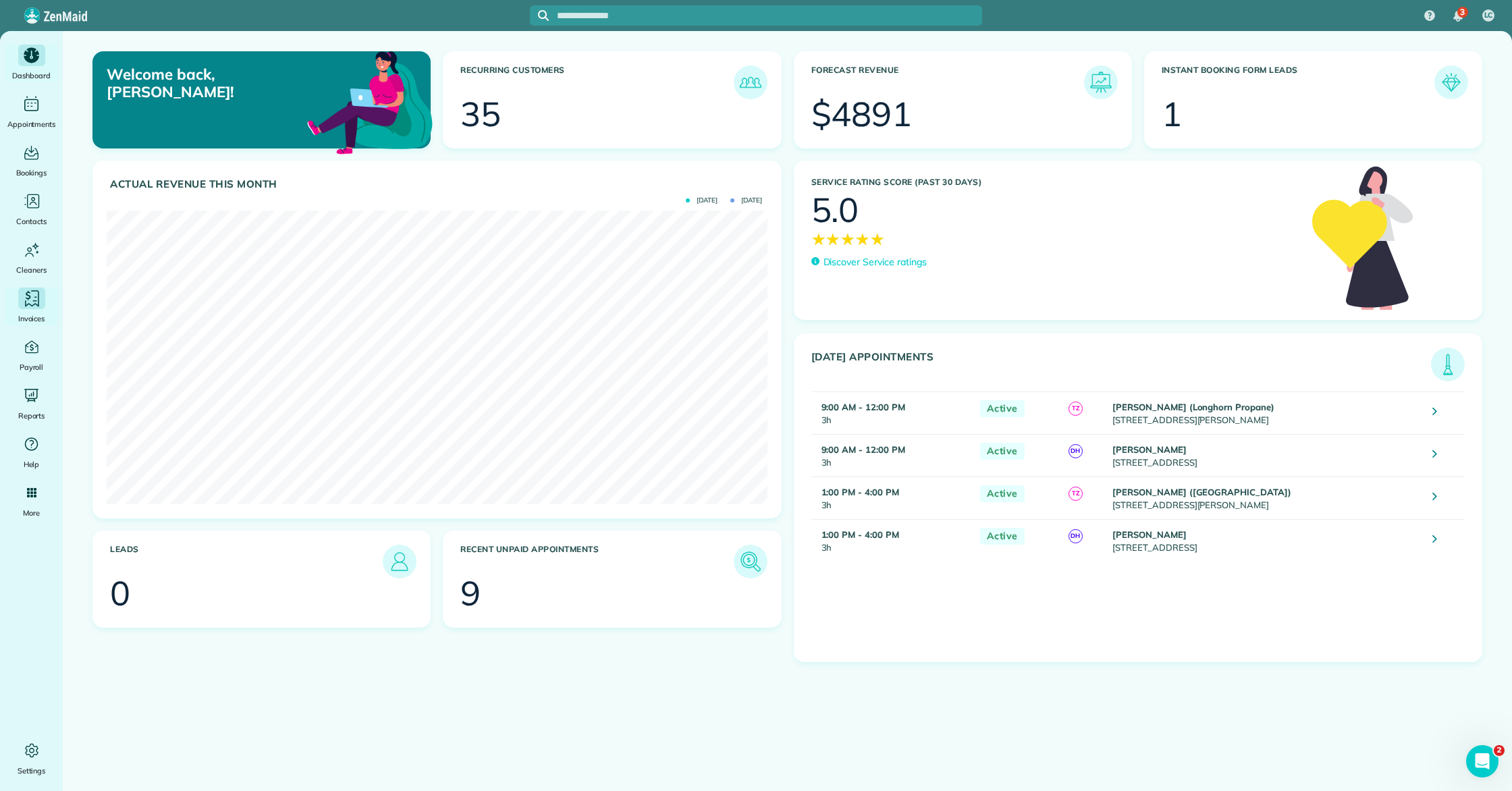
click at [29, 304] on icon "Main" at bounding box center [32, 298] width 14 height 16
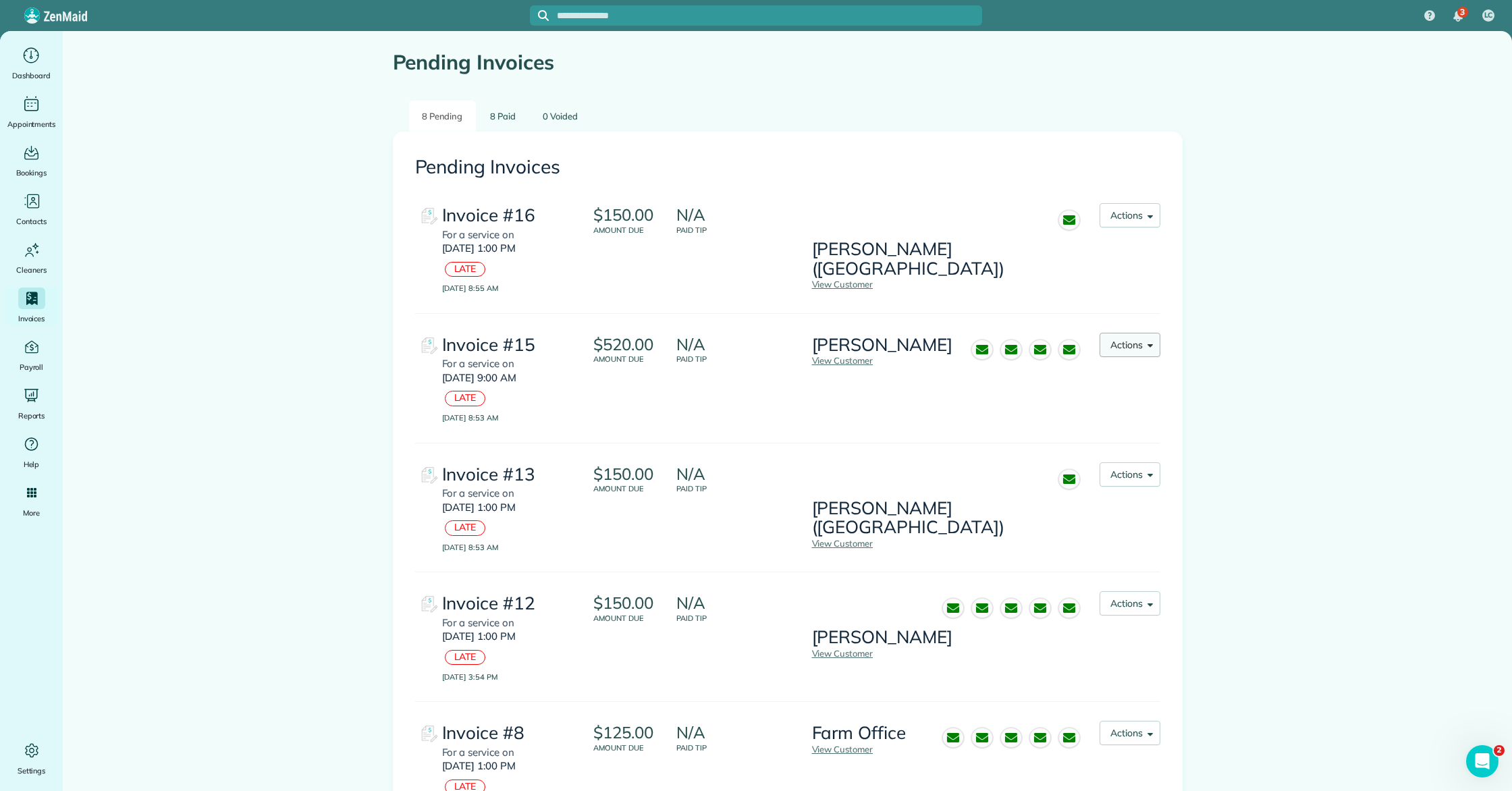
click at [1103, 345] on button "Actions" at bounding box center [1130, 345] width 61 height 24
click at [1118, 384] on span "Re-send Invoice..." at bounding box center [1110, 379] width 75 height 12
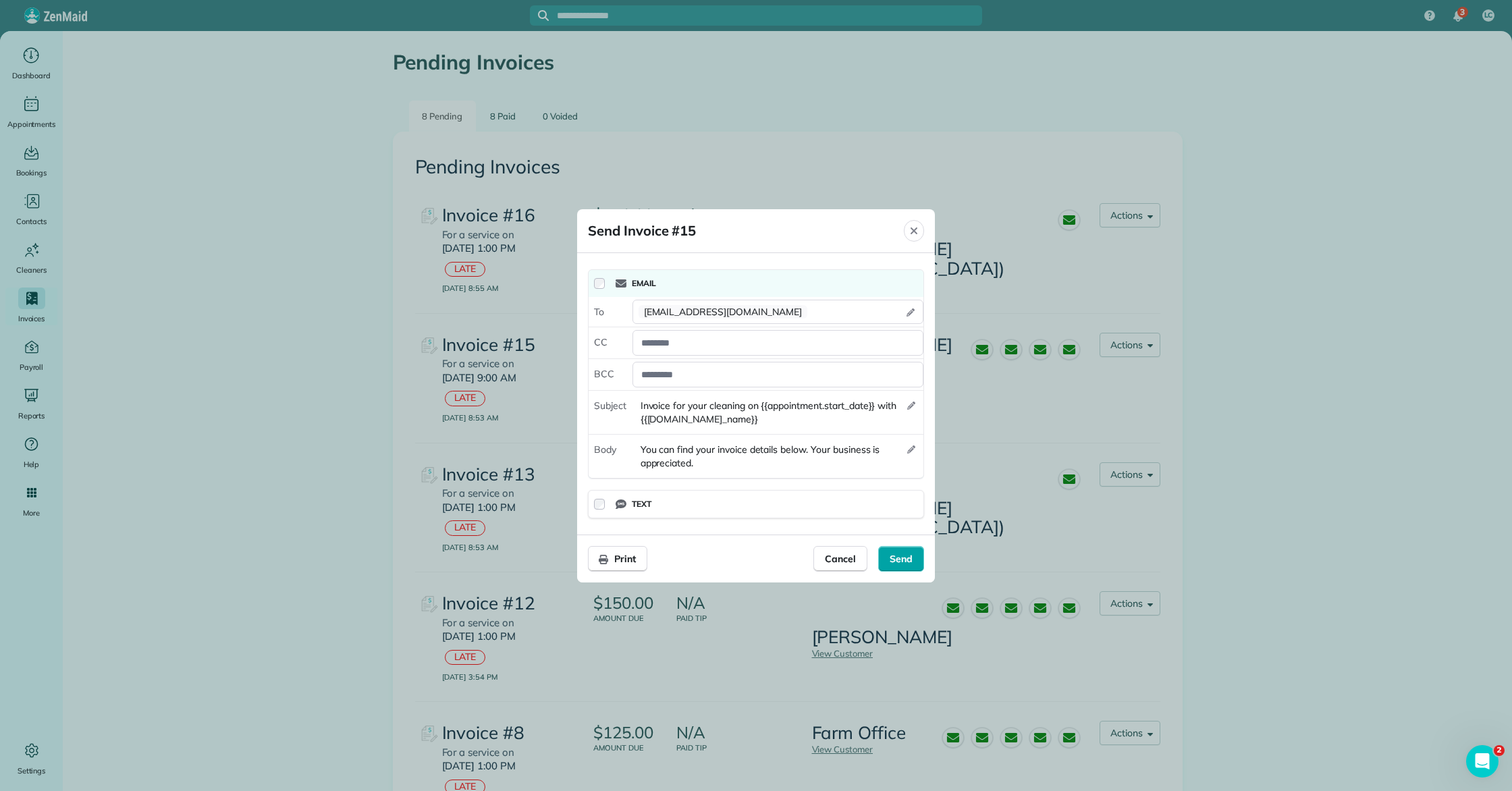
click at [905, 560] on span "Send" at bounding box center [901, 560] width 23 height 14
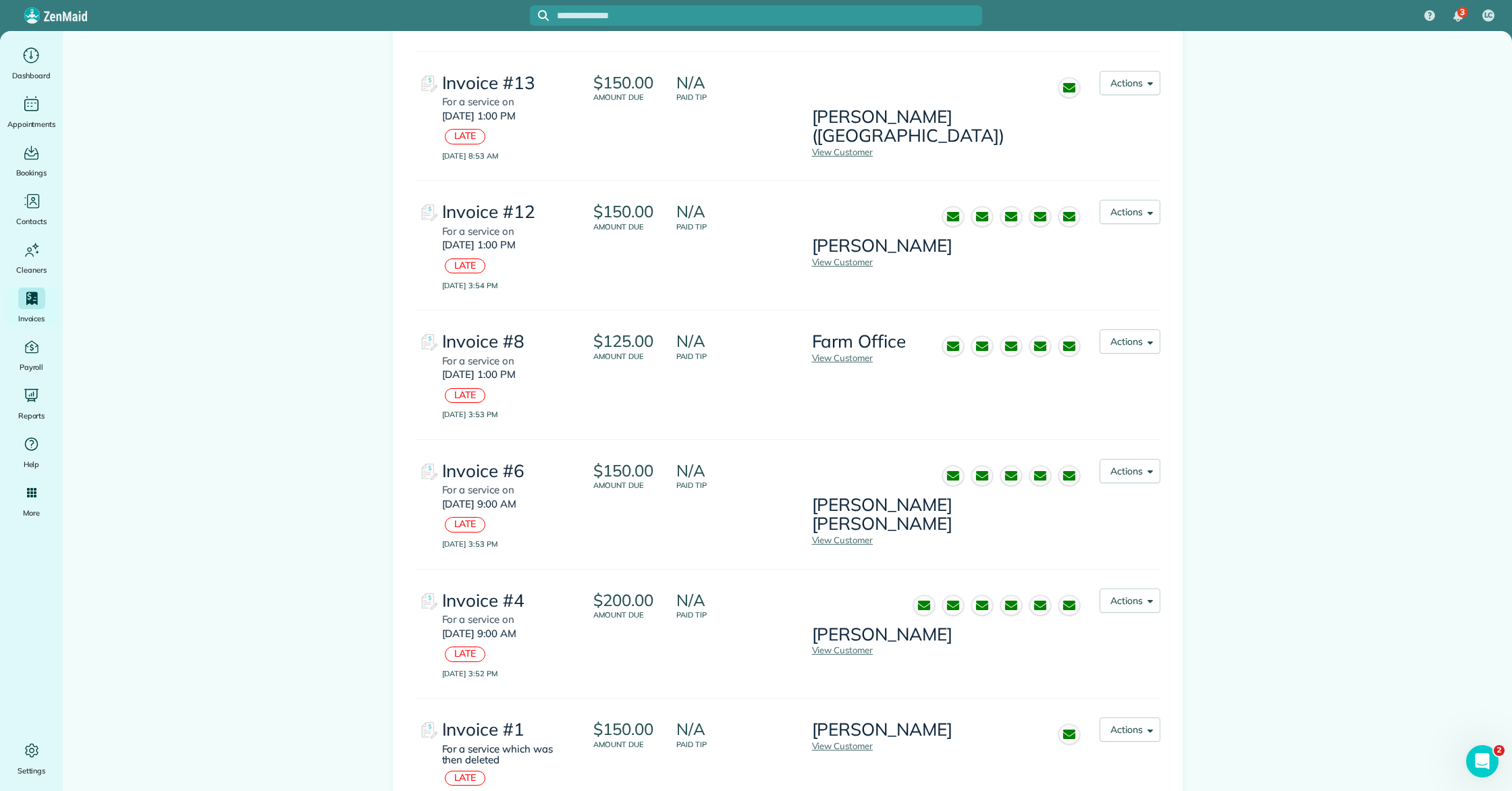
scroll to position [393, 0]
click at [1128, 339] on button "Actions" at bounding box center [1130, 340] width 61 height 24
click at [1104, 379] on span "Re-send Invoice..." at bounding box center [1110, 375] width 75 height 12
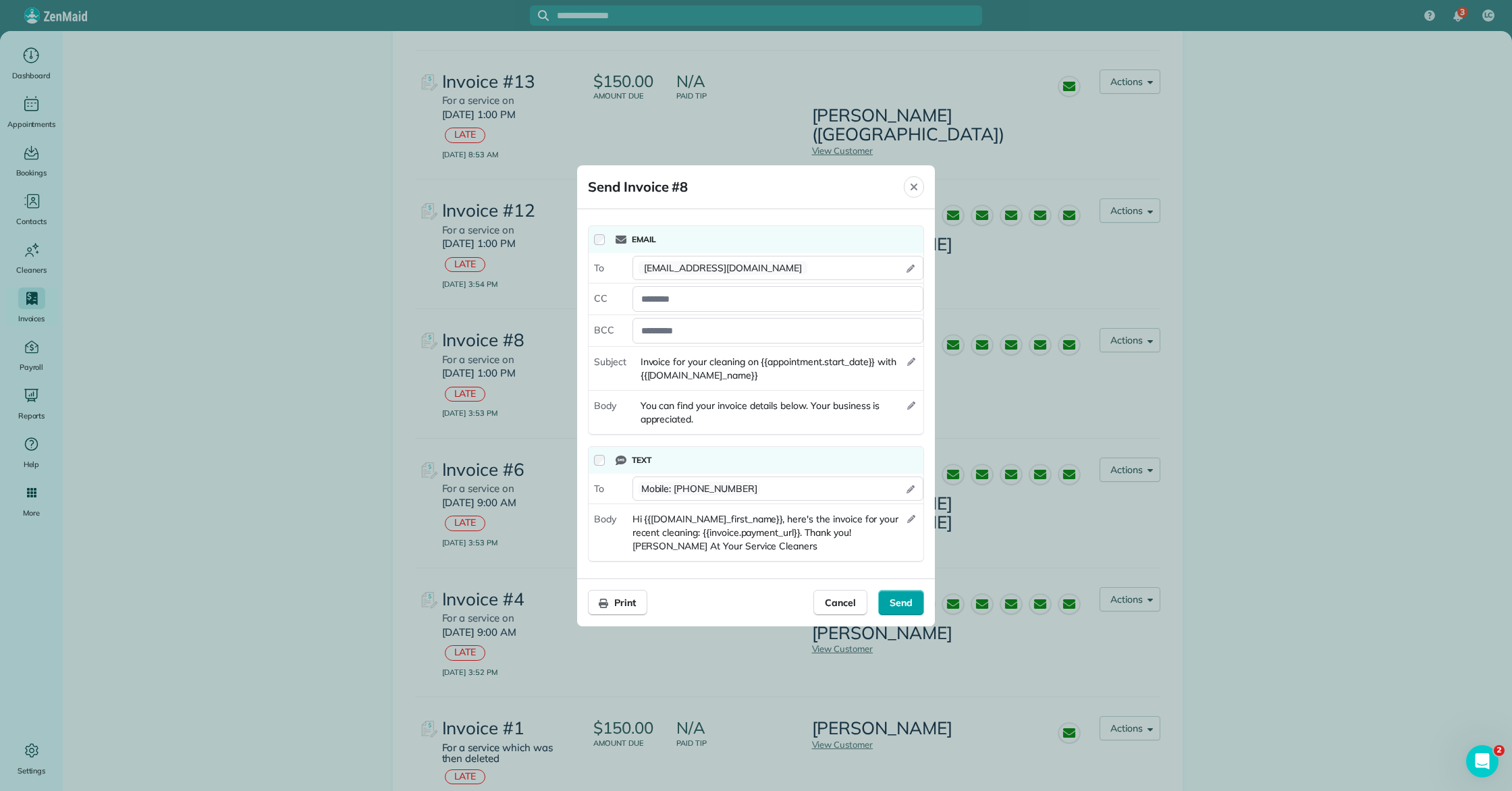
click at [911, 600] on span "Send" at bounding box center [901, 603] width 23 height 14
click at [855, 600] on span "Cancel" at bounding box center [840, 603] width 31 height 14
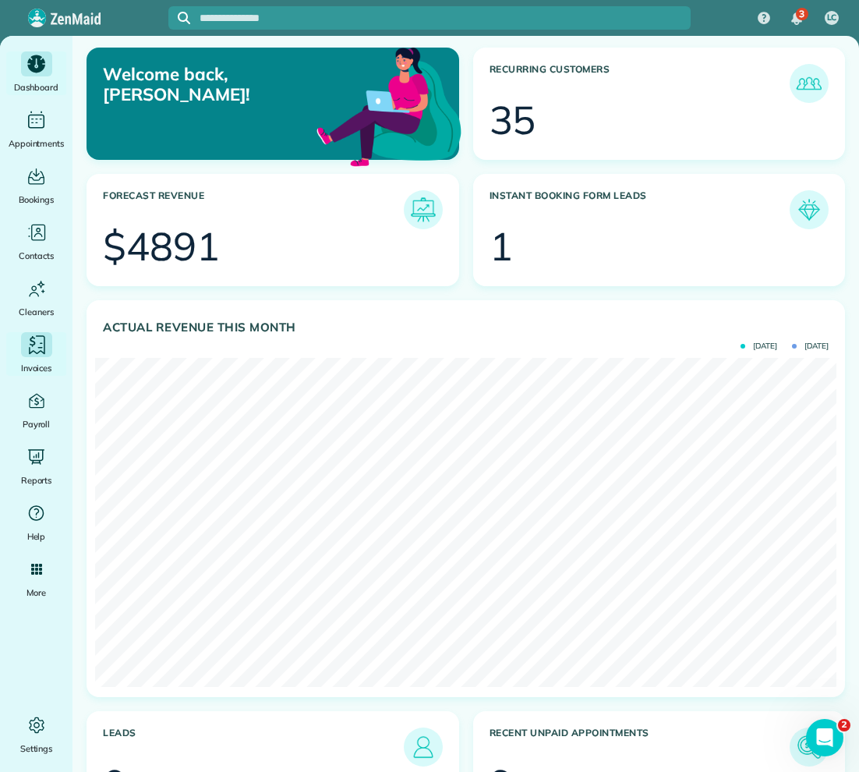
click at [33, 350] on icon "Main" at bounding box center [37, 344] width 16 height 19
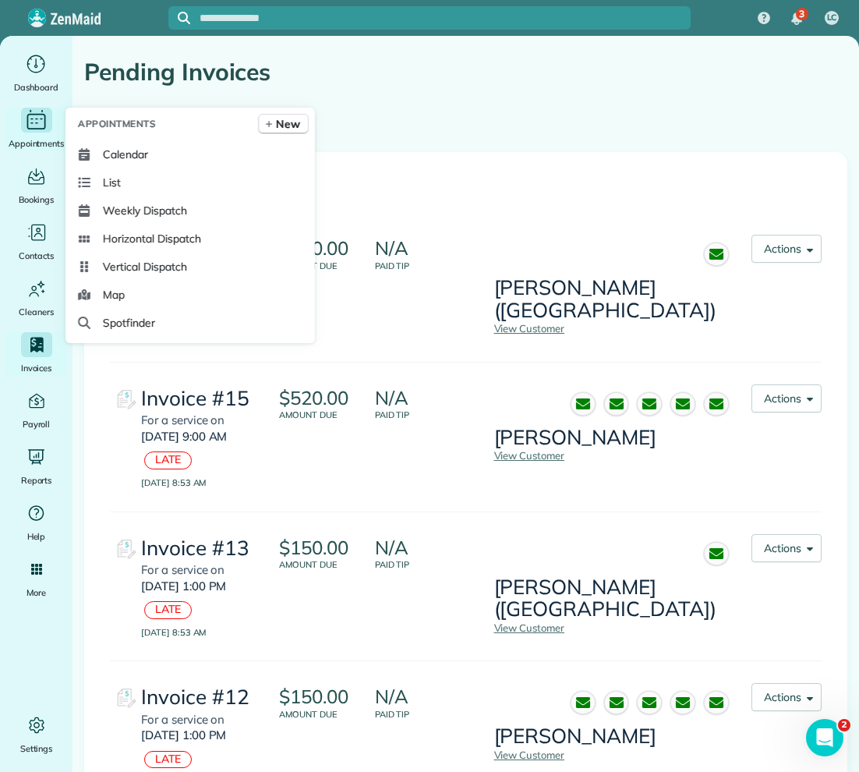
click at [27, 120] on icon "Main" at bounding box center [36, 122] width 19 height 16
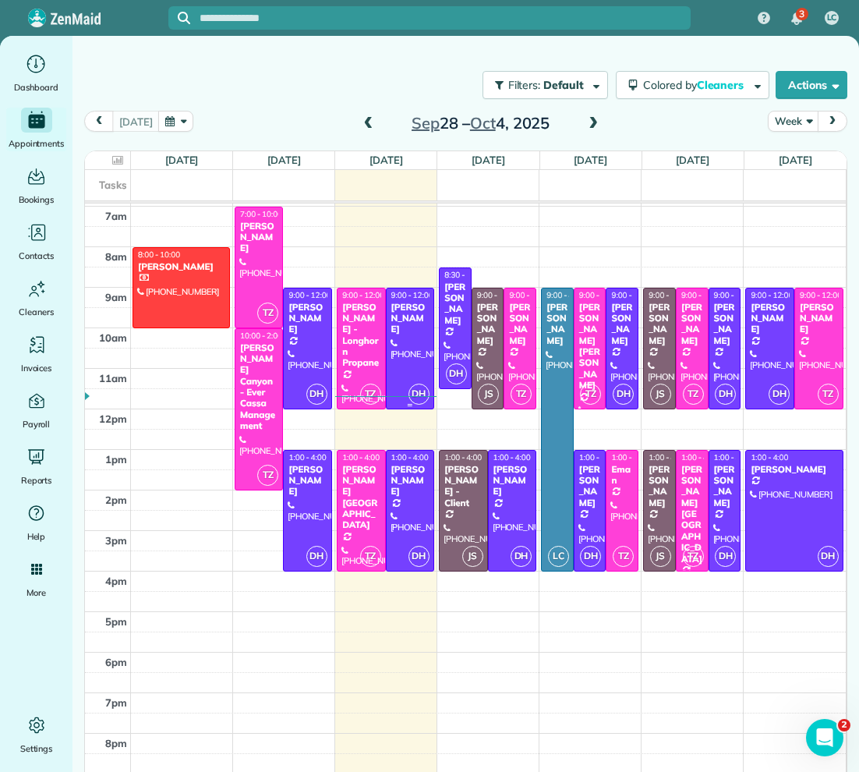
scroll to position [350, 0]
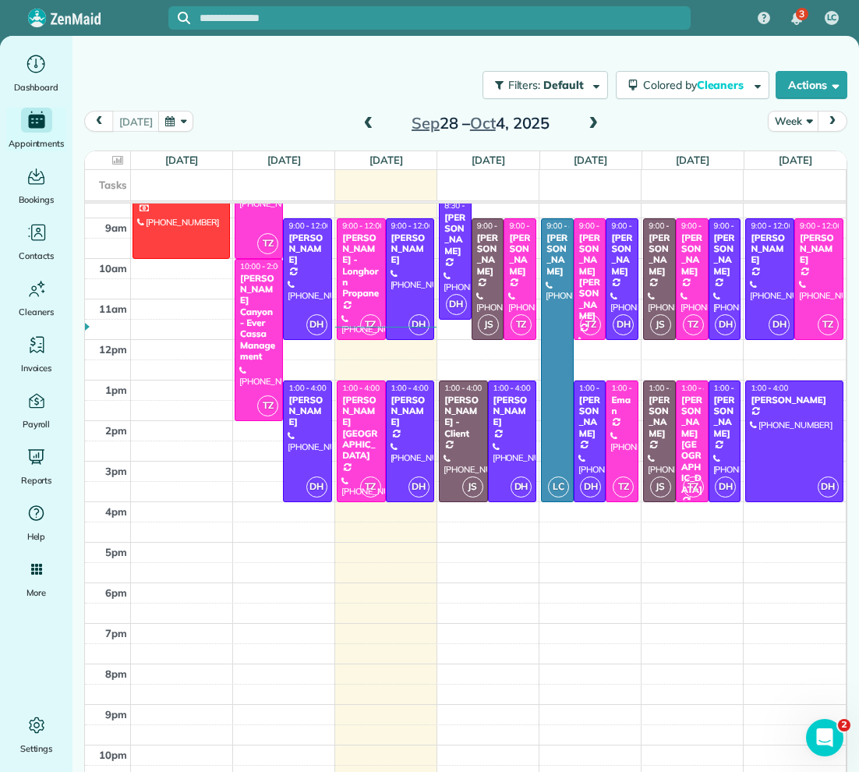
click at [589, 119] on span at bounding box center [593, 124] width 17 height 14
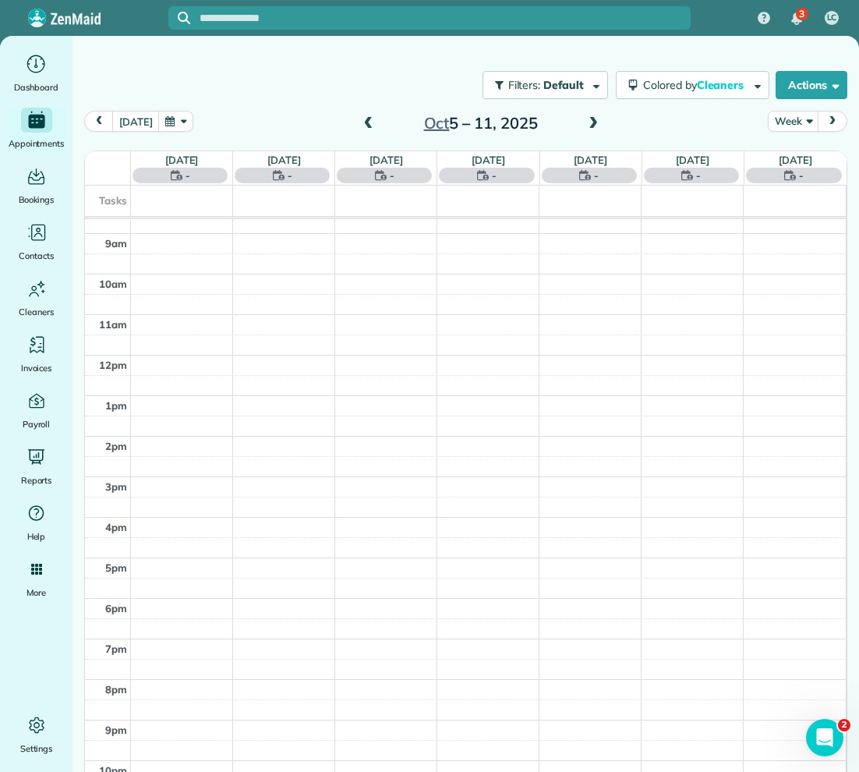
scroll to position [284, 0]
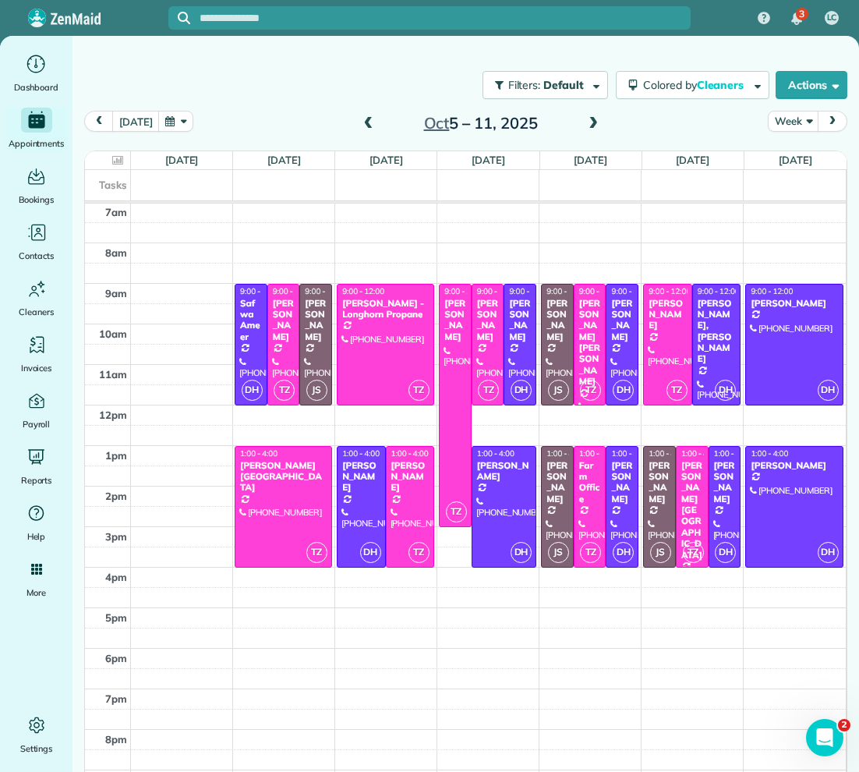
click at [365, 128] on span at bounding box center [368, 124] width 17 height 14
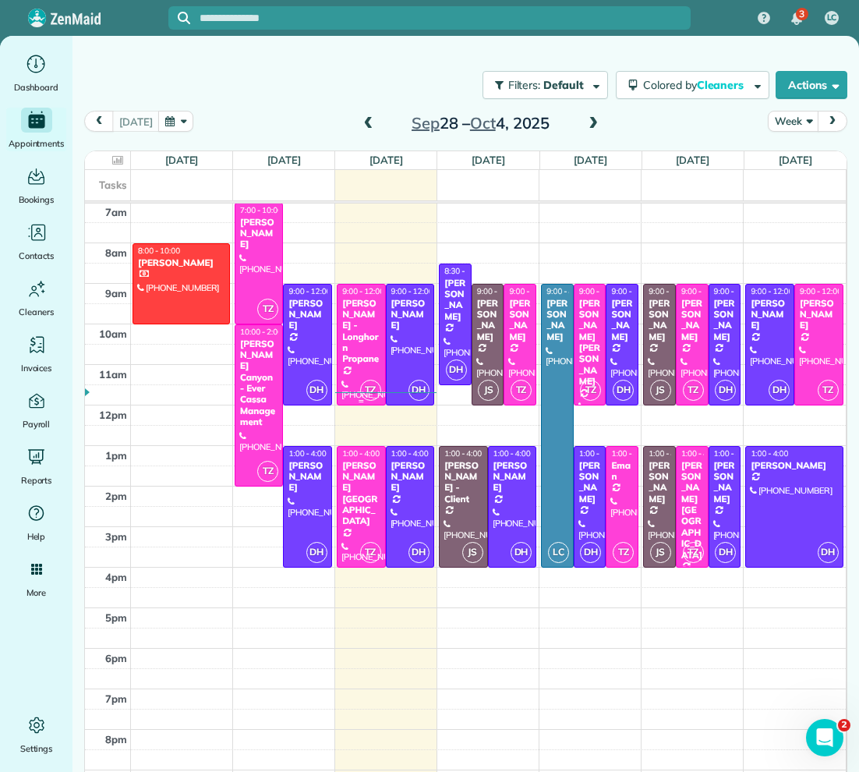
click at [373, 348] on div "Trina King - Longhorn Propane" at bounding box center [360, 331] width 39 height 67
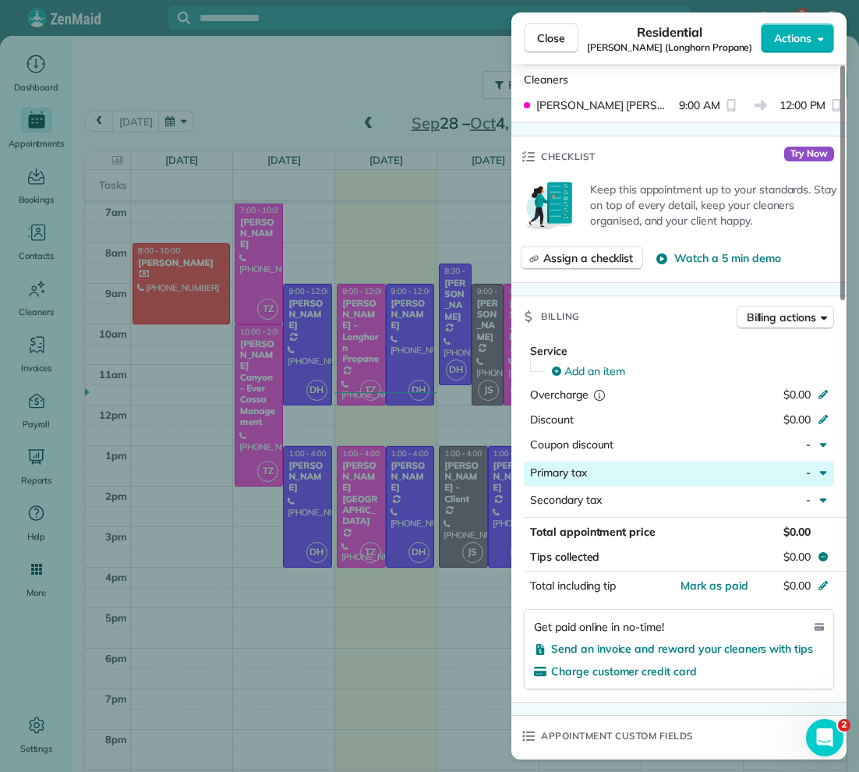
scroll to position [455, 0]
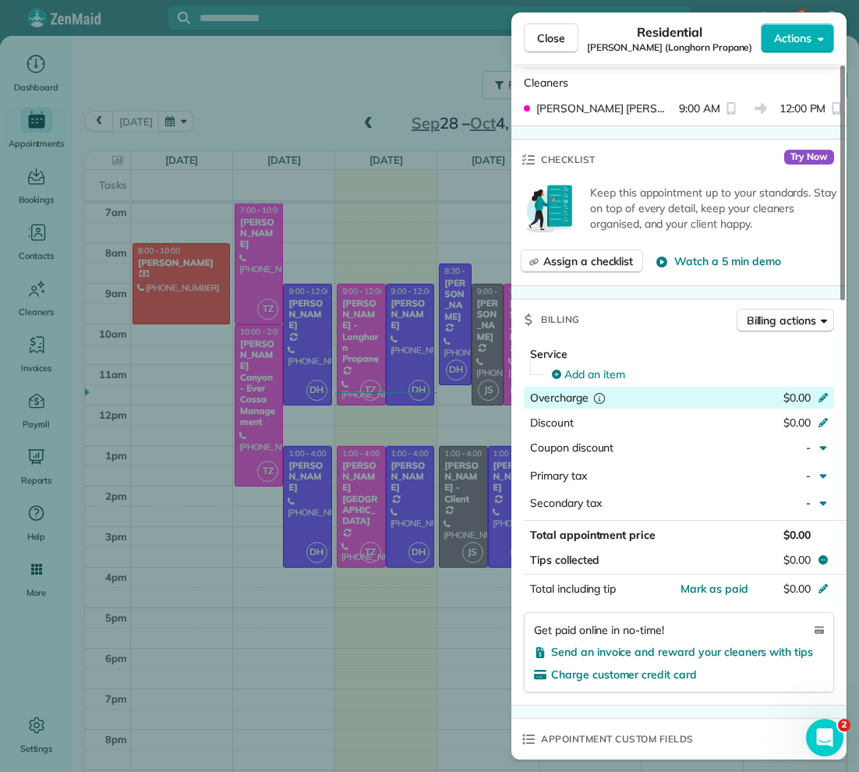
click at [814, 390] on div "$0.00" at bounding box center [741, 399] width 152 height 19
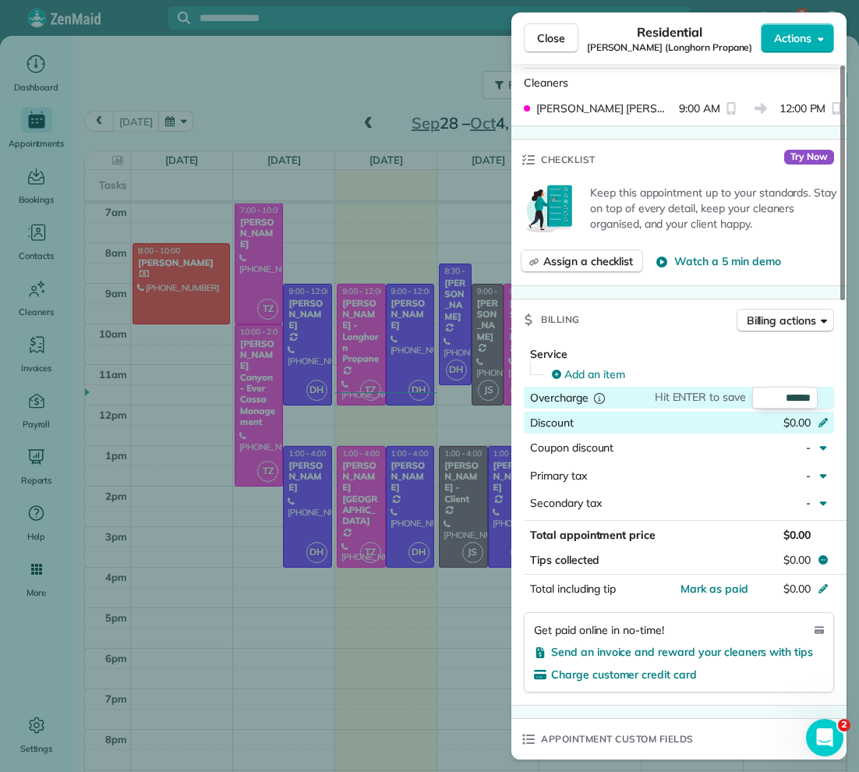
type input "******"
click at [807, 421] on span "$0.00" at bounding box center [796, 422] width 27 height 14
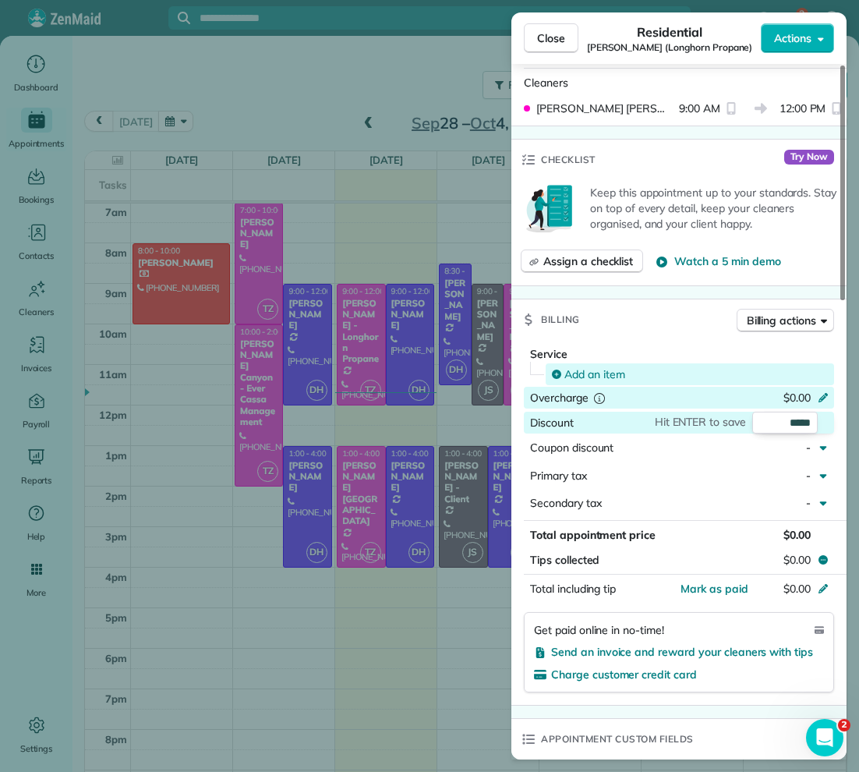
click at [585, 370] on span "Add an item" at bounding box center [594, 374] width 61 height 16
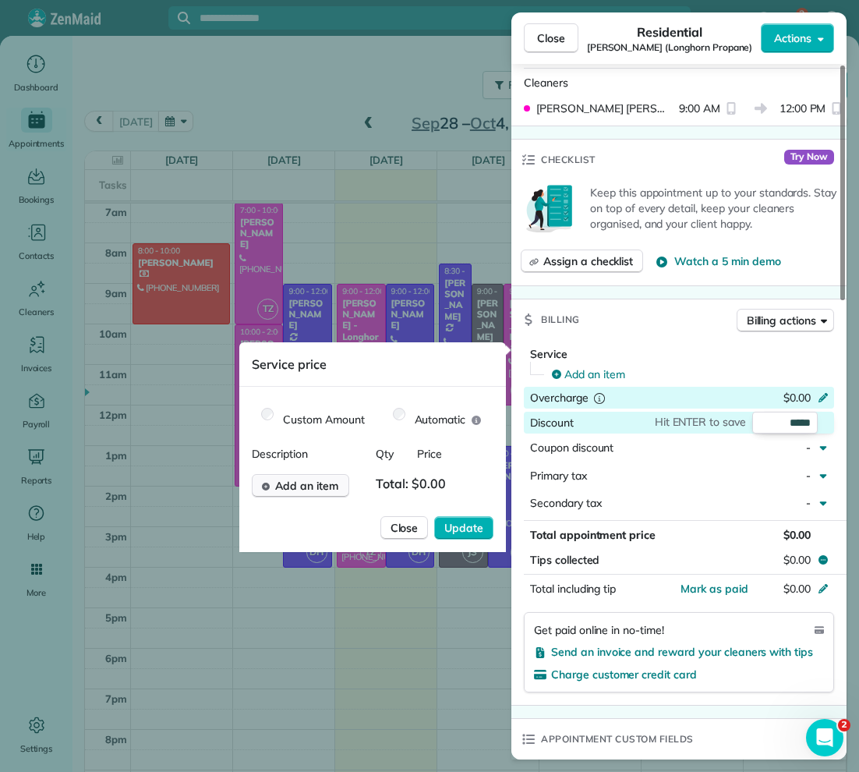
click at [315, 481] on span "Add an item" at bounding box center [306, 486] width 63 height 16
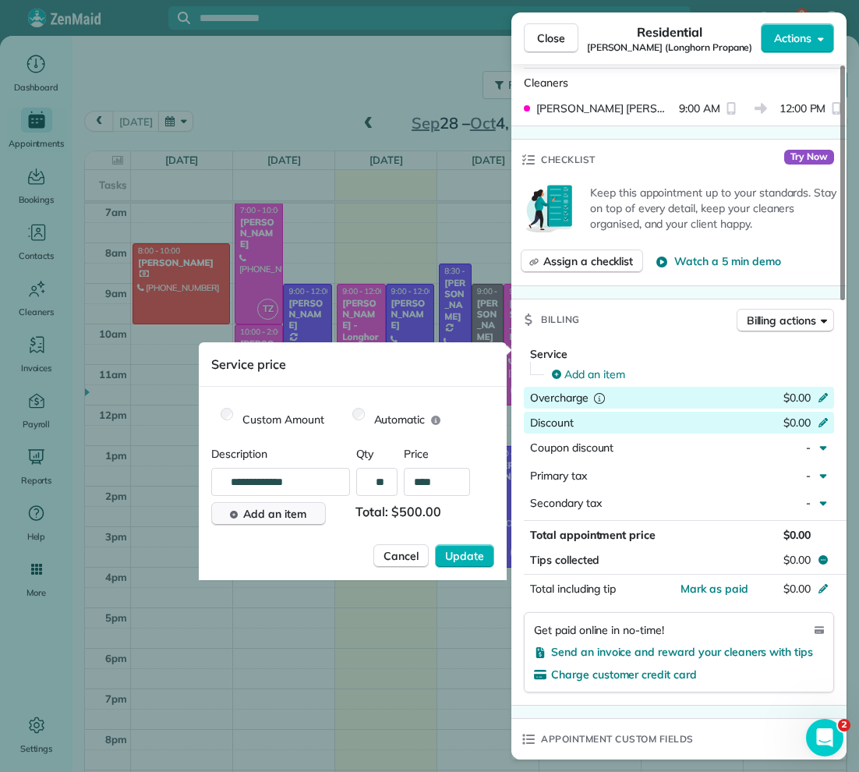
type input "****"
click at [276, 517] on span "Add an item" at bounding box center [274, 514] width 63 height 16
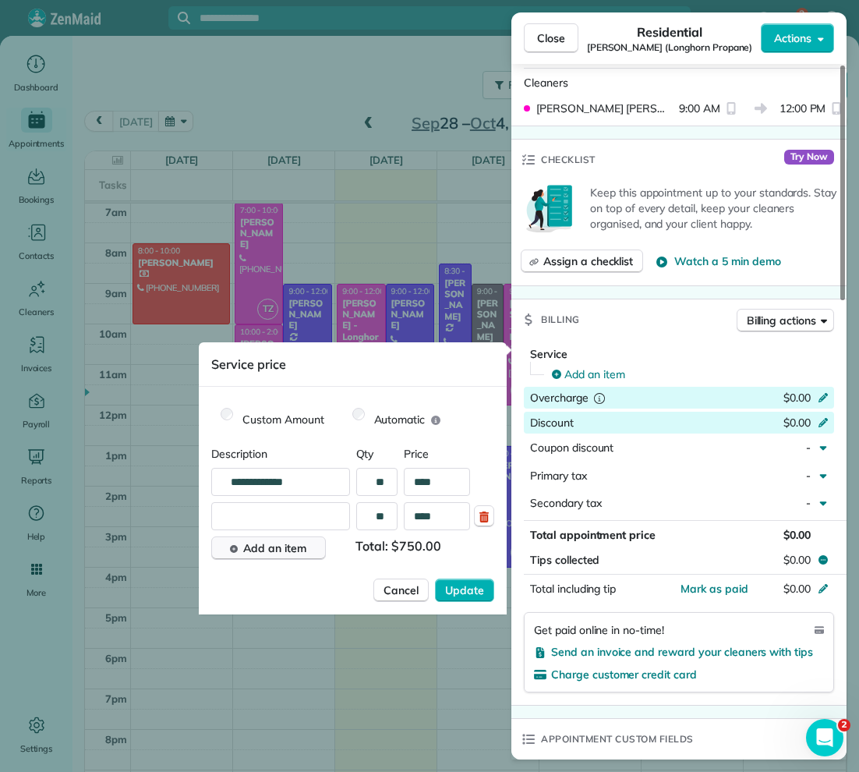
type input "****"
click at [297, 549] on span "Add an item" at bounding box center [274, 548] width 63 height 16
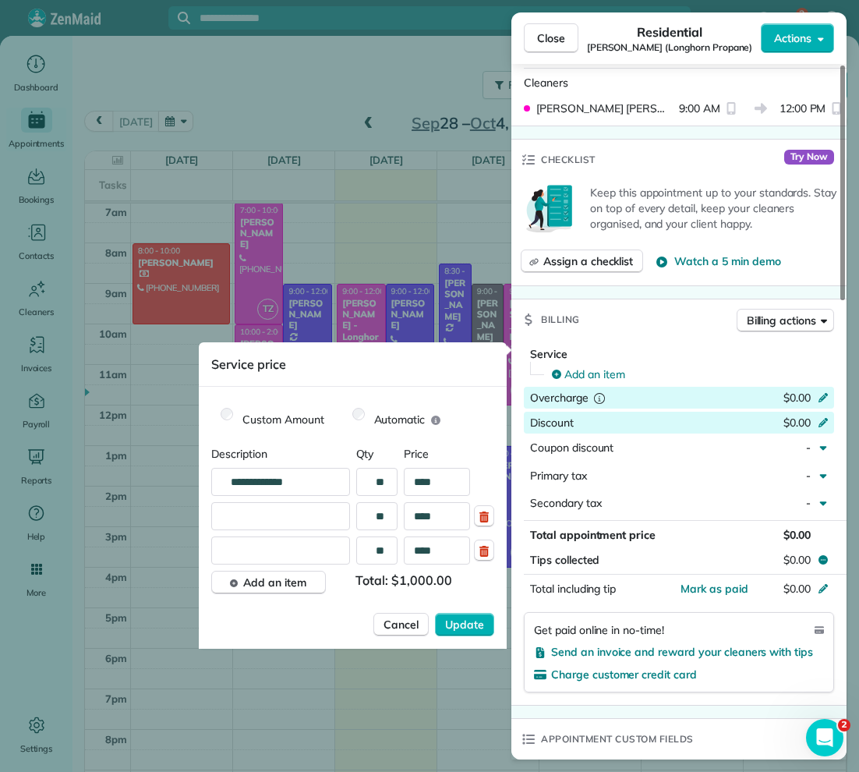
type input "****"
click at [306, 481] on input "**********" at bounding box center [285, 482] width 128 height 28
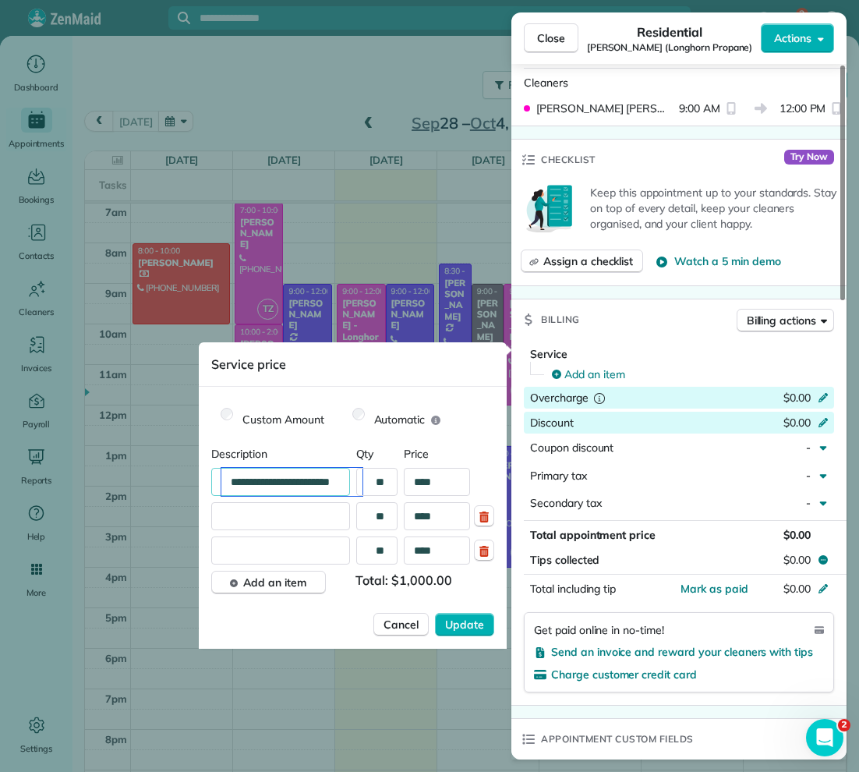
type input "**********"
click at [299, 517] on input "text" at bounding box center [285, 516] width 128 height 28
type input "**********"
click at [258, 521] on input "**********" at bounding box center [285, 516] width 128 height 28
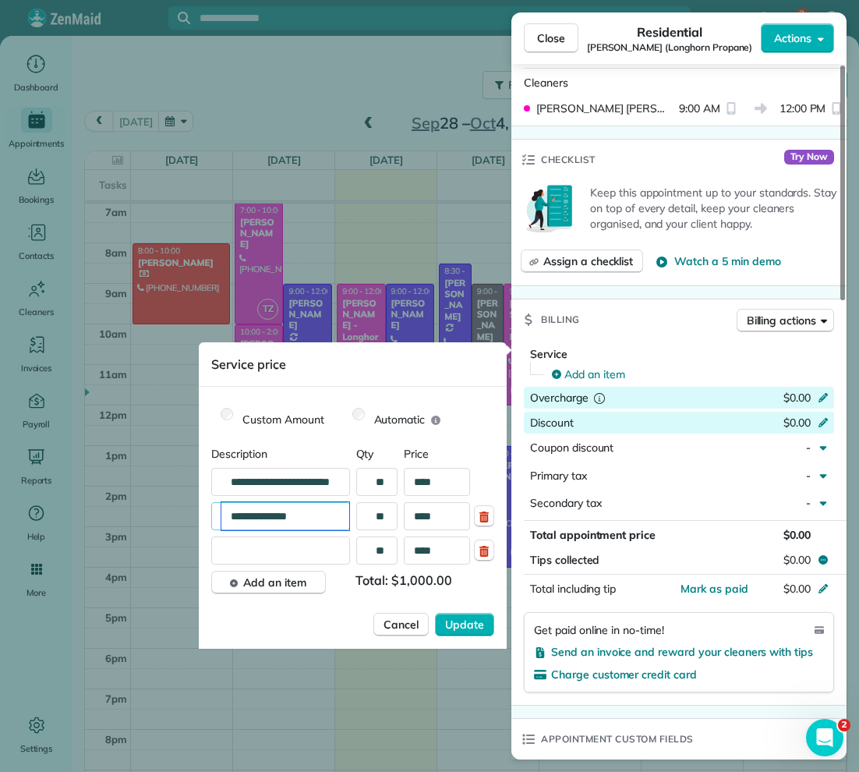
click at [258, 521] on input "**********" at bounding box center [285, 516] width 128 height 28
click at [306, 560] on input "text" at bounding box center [285, 550] width 128 height 28
paste input "**********"
type input "**********"
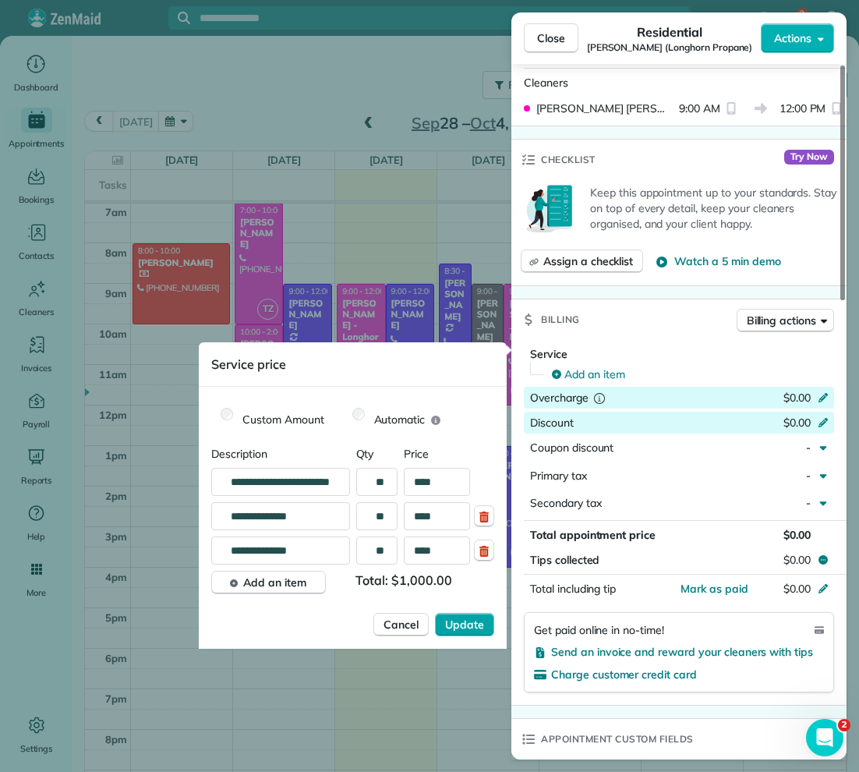
click at [467, 618] on span "Update" at bounding box center [464, 624] width 39 height 16
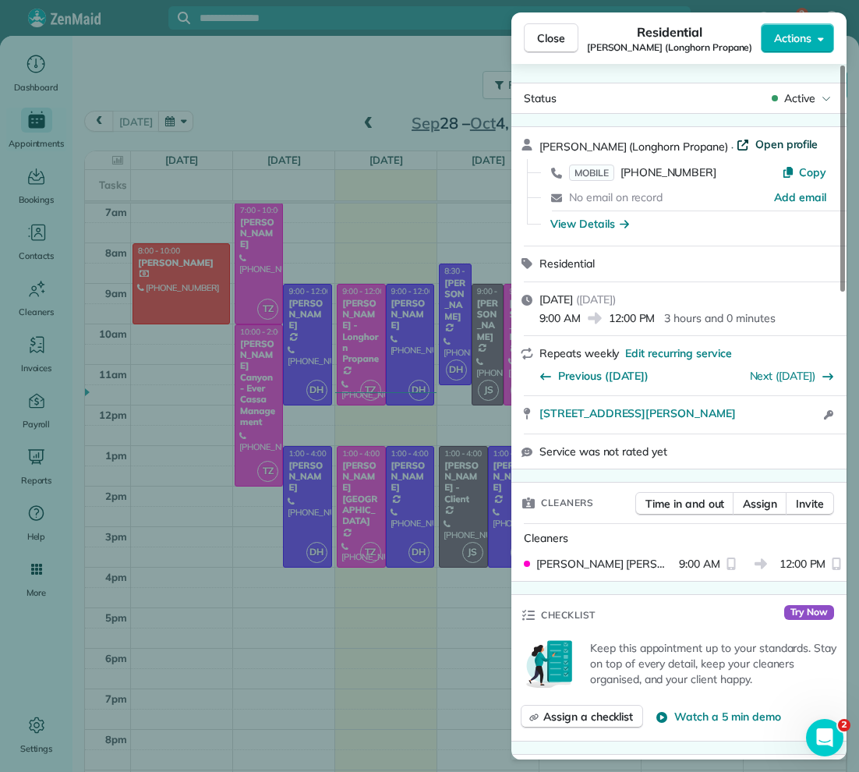
click at [755, 140] on span "Open profile" at bounding box center [786, 144] width 63 height 16
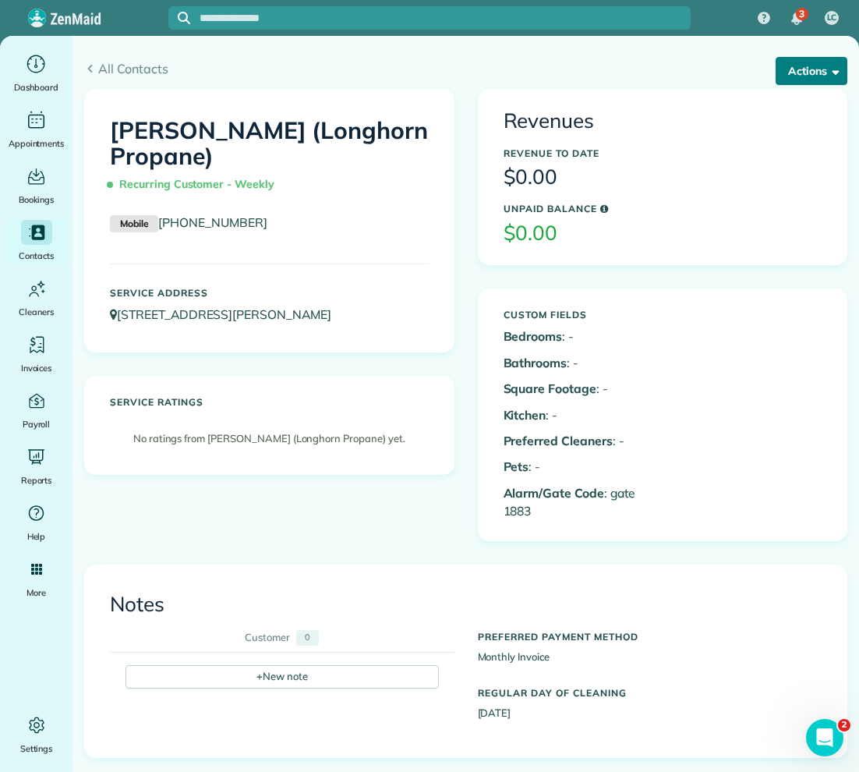
click at [796, 64] on button "Actions" at bounding box center [811, 71] width 72 height 28
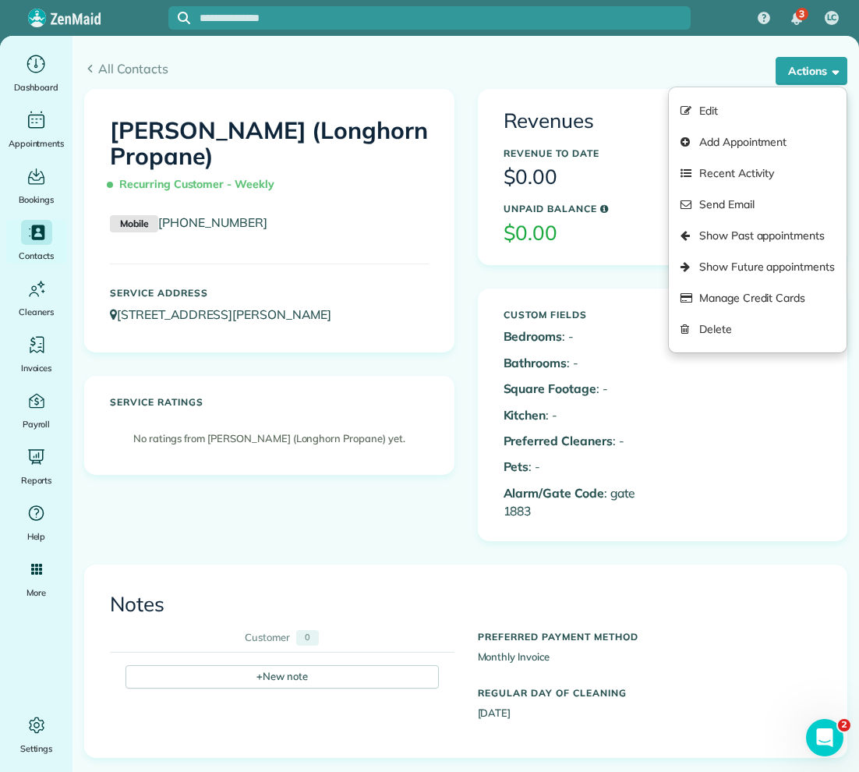
click at [746, 104] on link "Edit" at bounding box center [758, 110] width 178 height 31
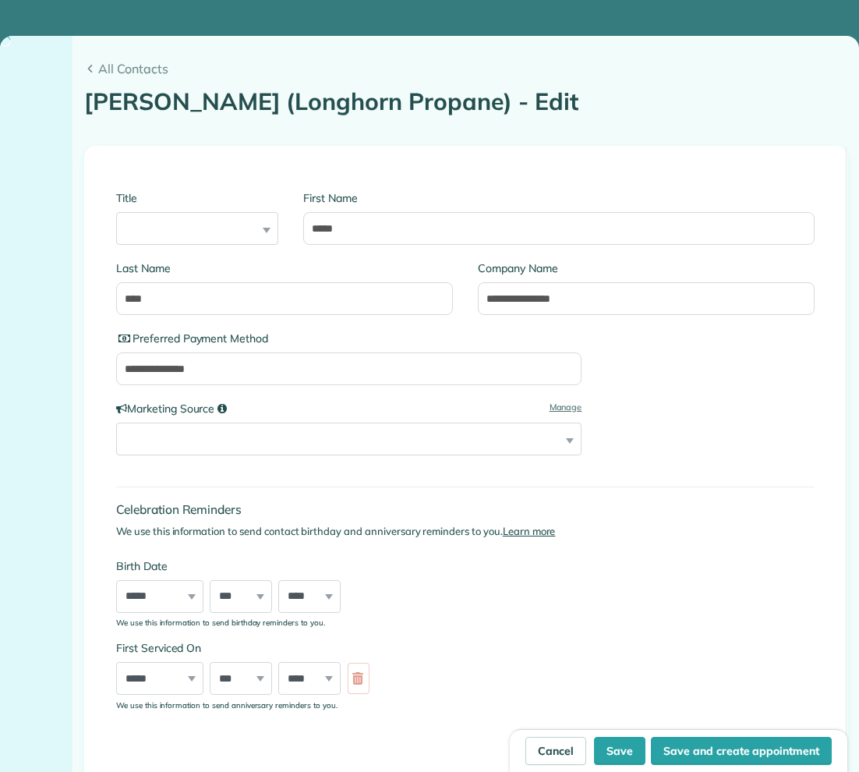
type input "**********"
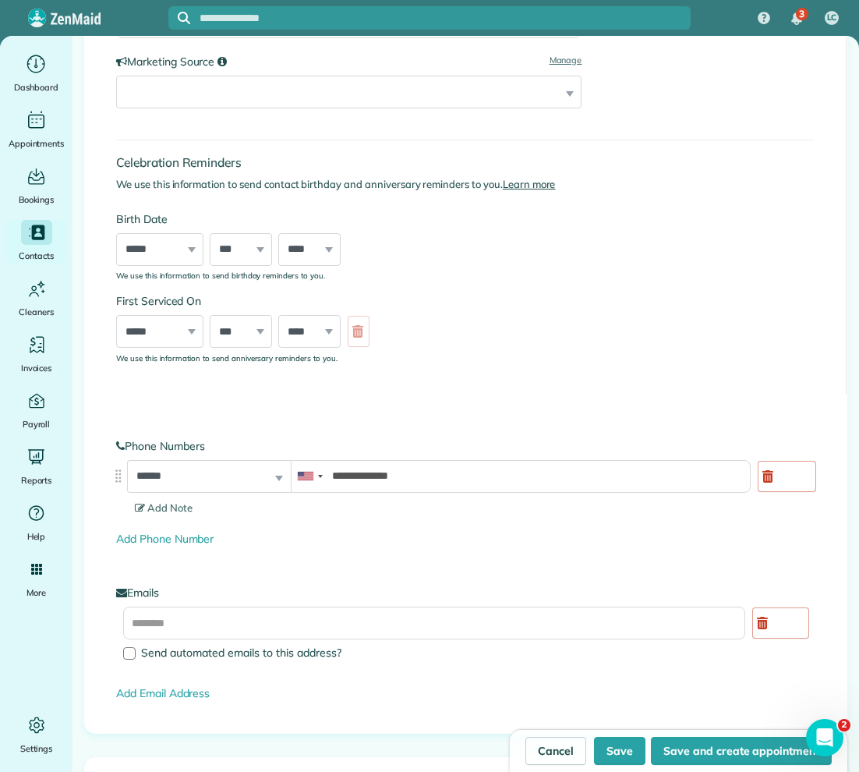
scroll to position [351, 0]
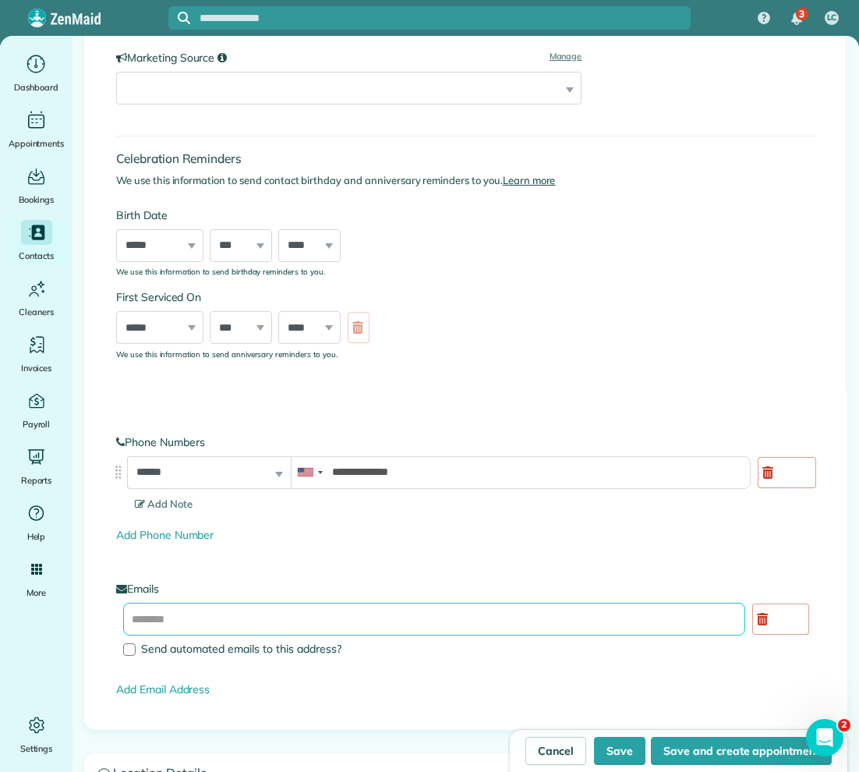
click at [300, 620] on input "text" at bounding box center [434, 618] width 622 height 33
type input "**********"
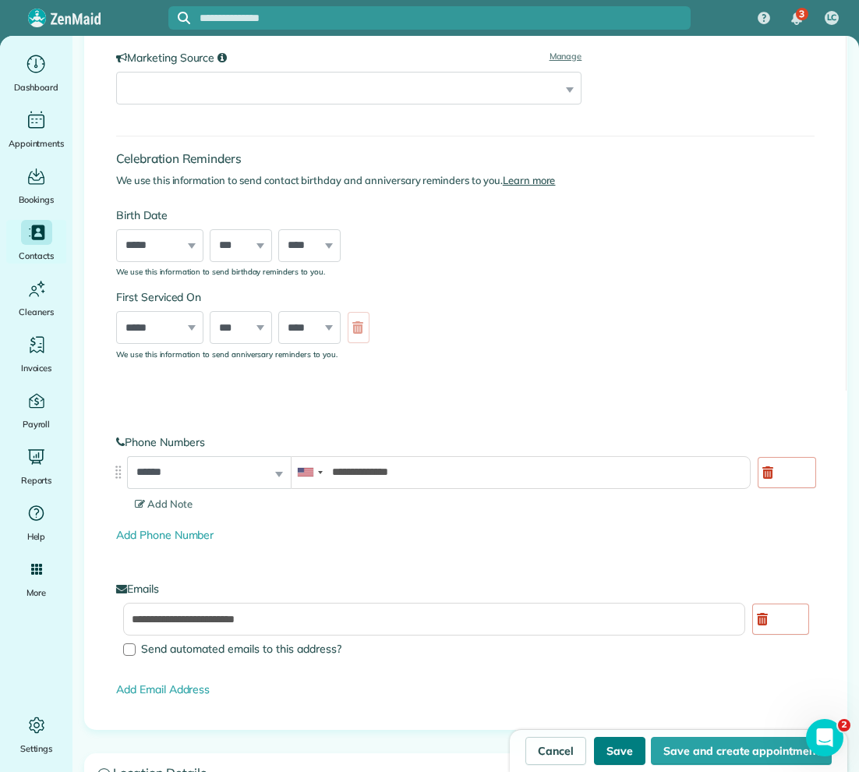
click at [626, 740] on button "Save" at bounding box center [619, 750] width 51 height 28
type input "**********"
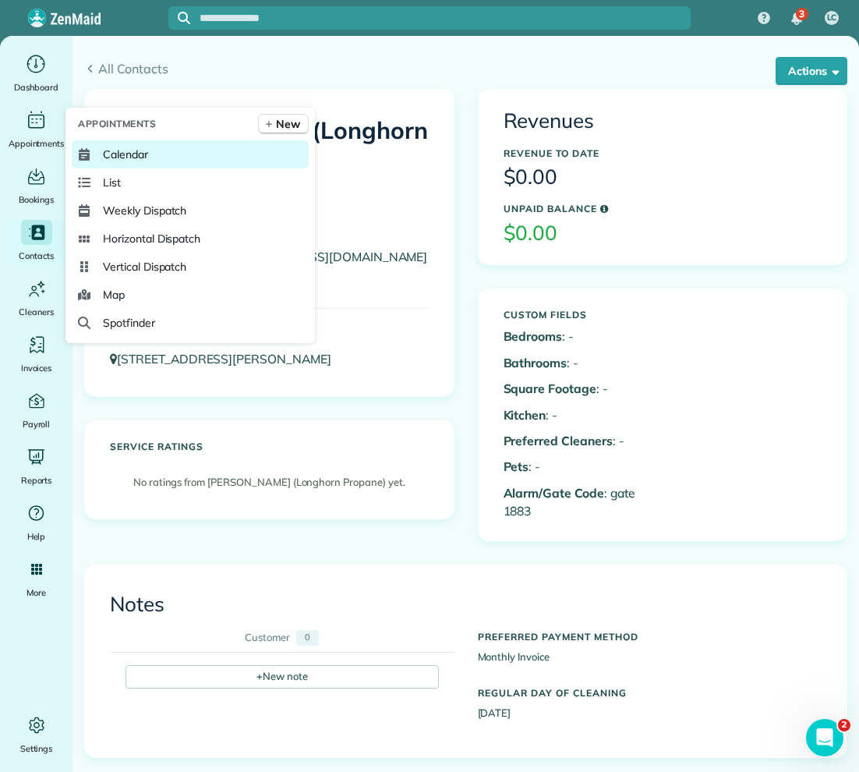
click at [147, 150] on span "Calendar" at bounding box center [125, 155] width 45 height 16
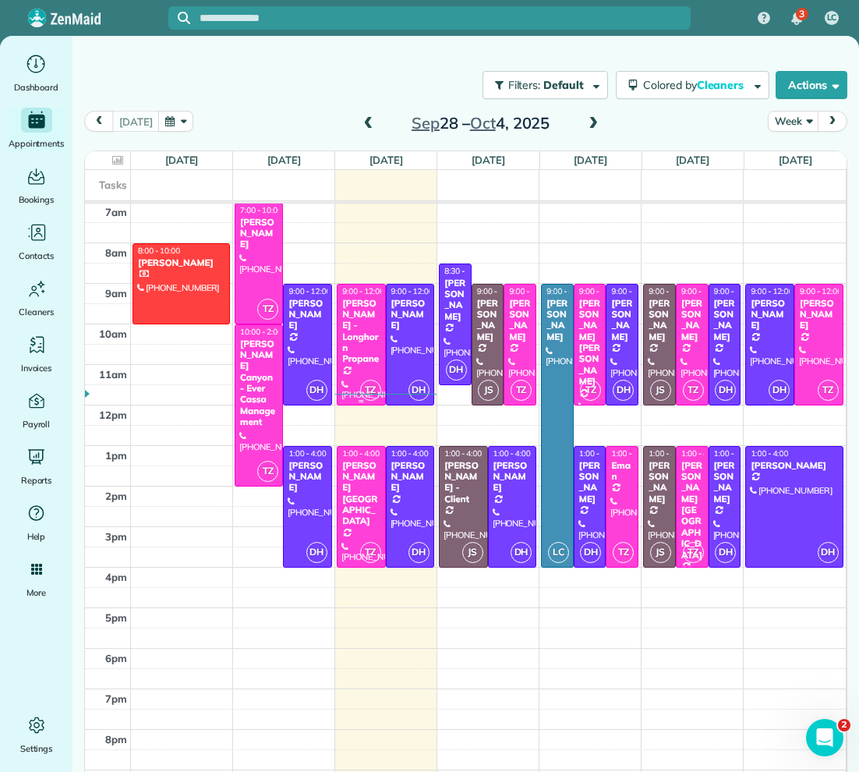
click at [365, 349] on div "[PERSON_NAME] - Longhorn Propane" at bounding box center [360, 331] width 39 height 67
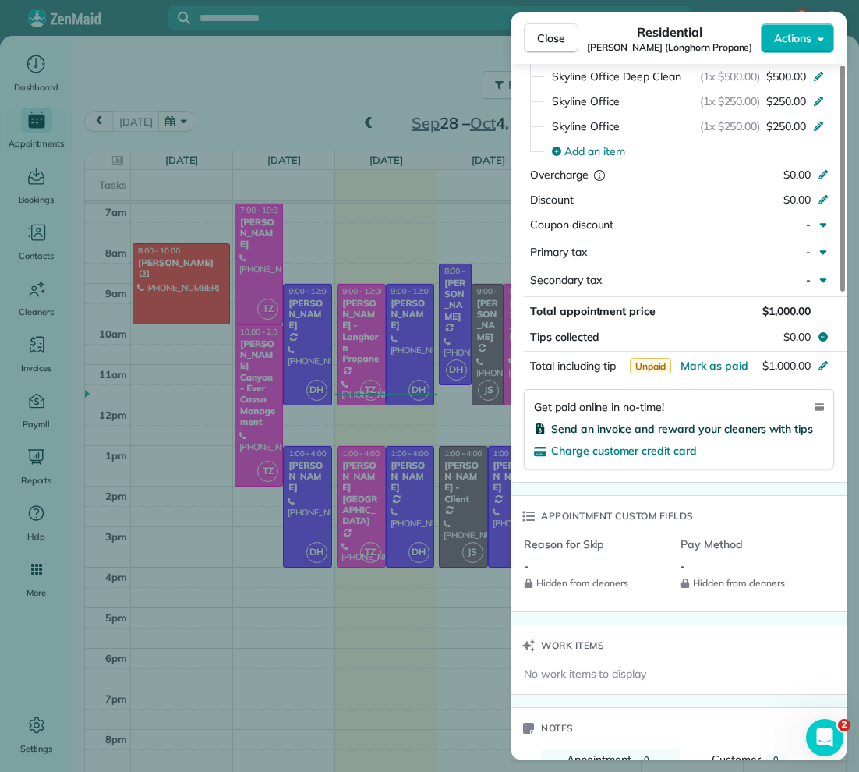
scroll to position [773, 0]
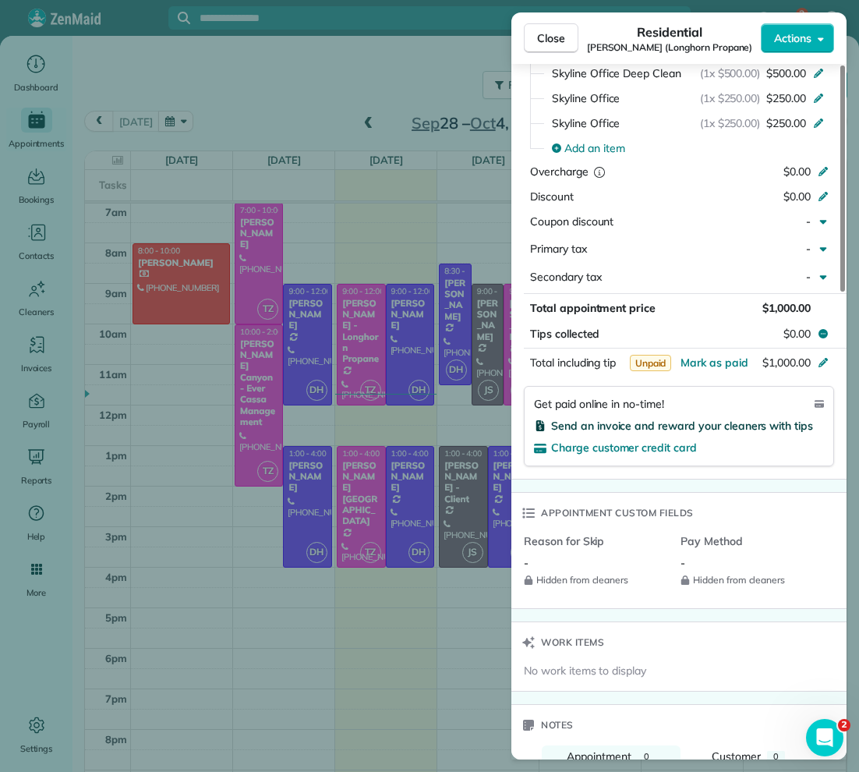
click at [701, 419] on span "Send an invoice and reward your cleaners with tips" at bounding box center [682, 426] width 262 height 14
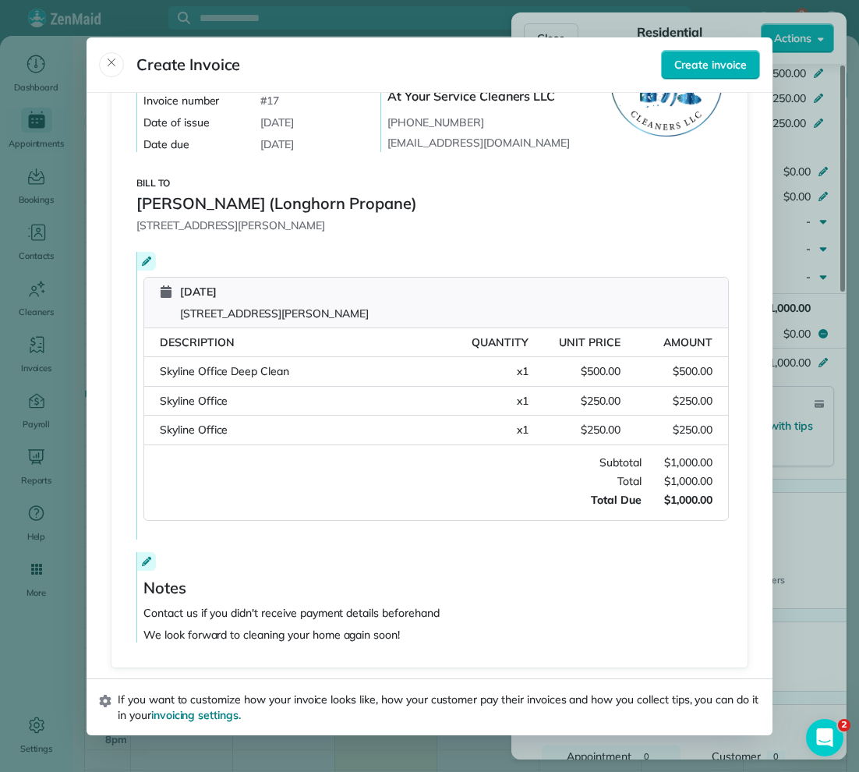
scroll to position [0, 0]
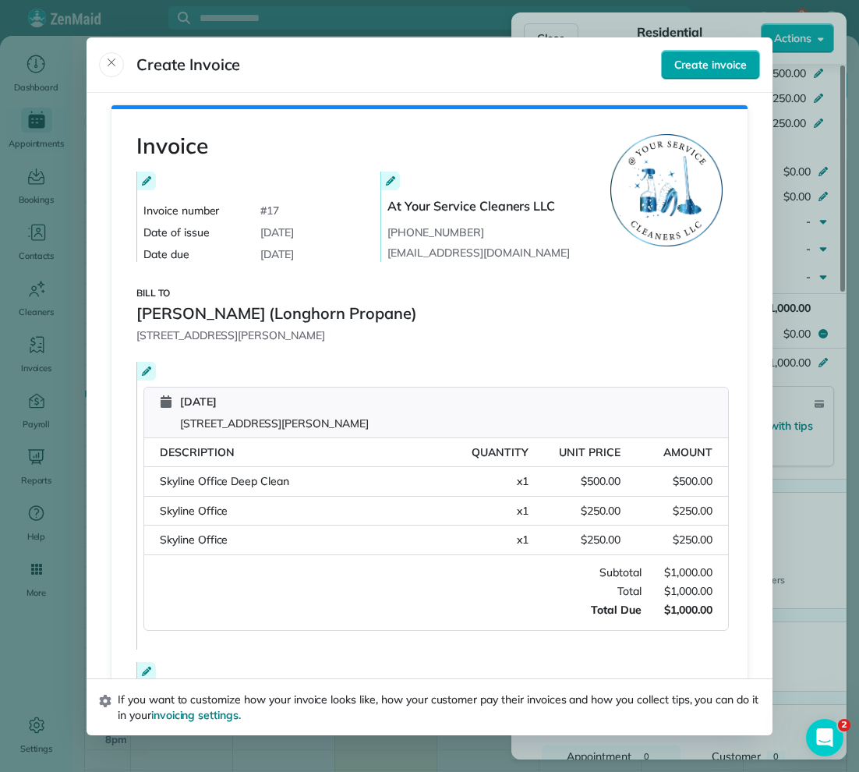
click at [697, 66] on span "Create invoice" at bounding box center [710, 65] width 72 height 16
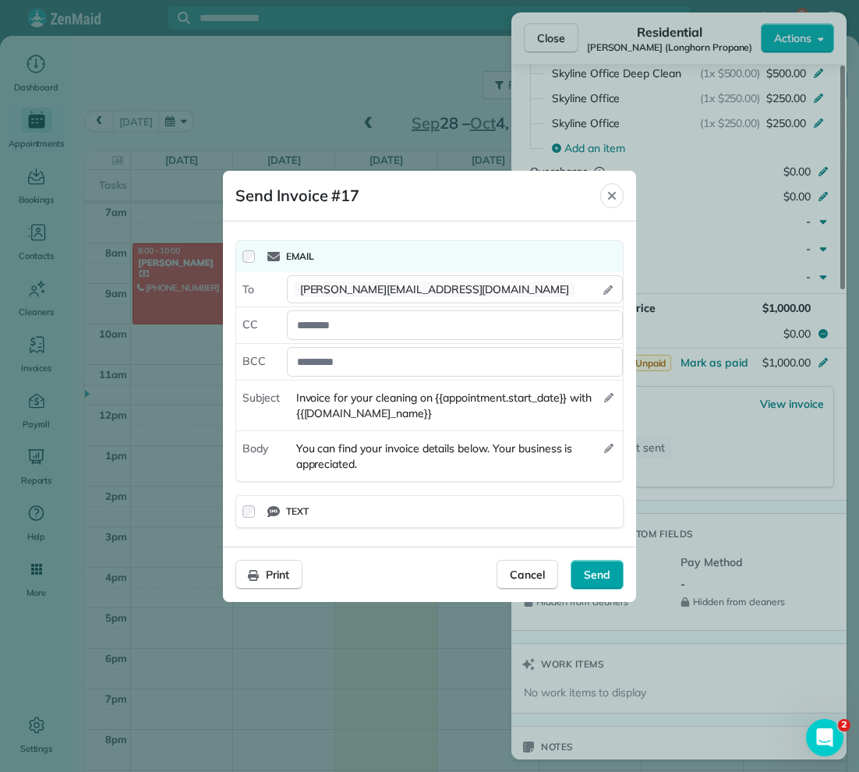
click at [606, 574] on span "Send" at bounding box center [597, 575] width 26 height 16
